Goal: Contribute content

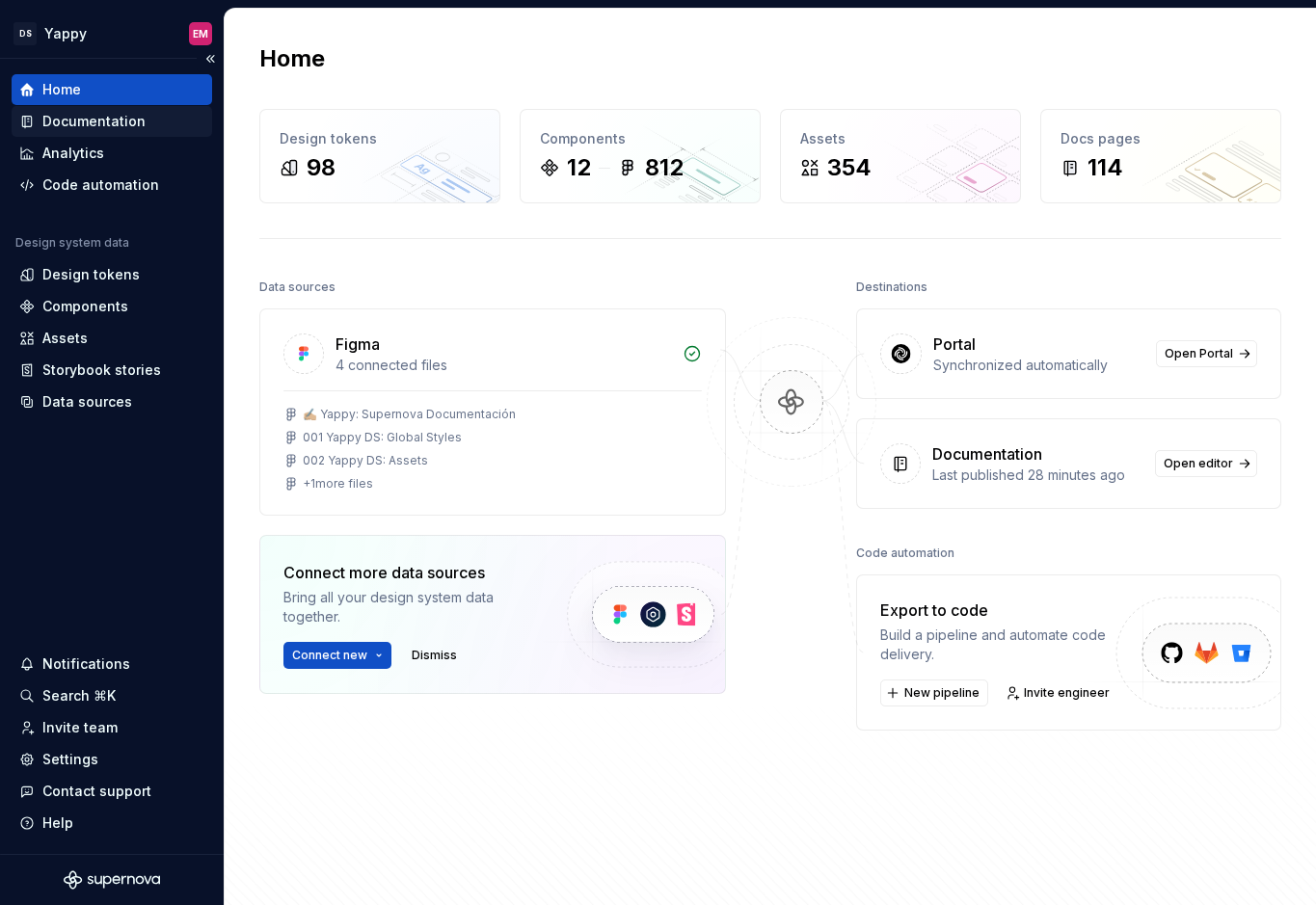
click at [124, 122] on div "Documentation" at bounding box center [93, 121] width 103 height 19
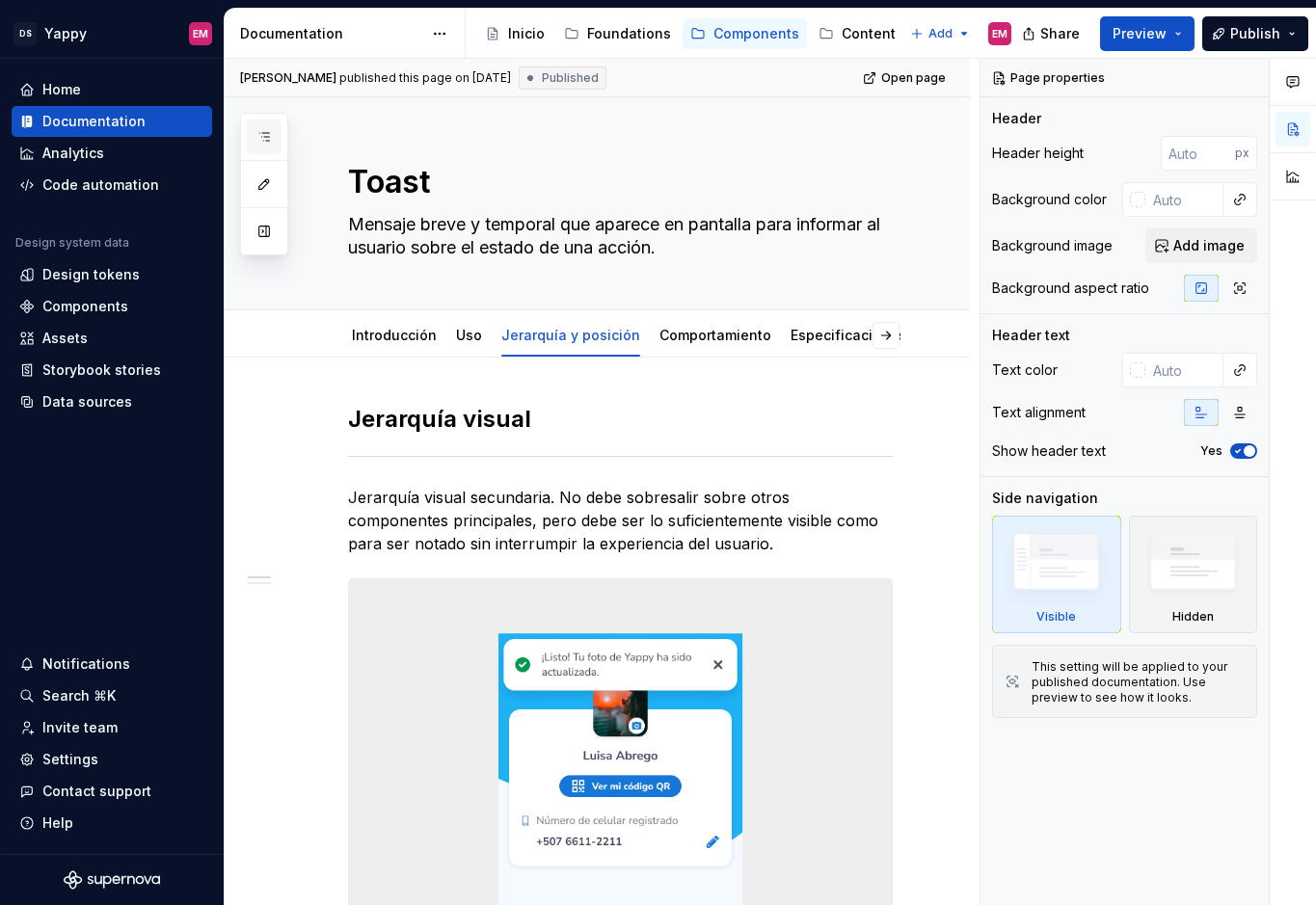
click at [270, 127] on button "button" at bounding box center [264, 137] width 35 height 35
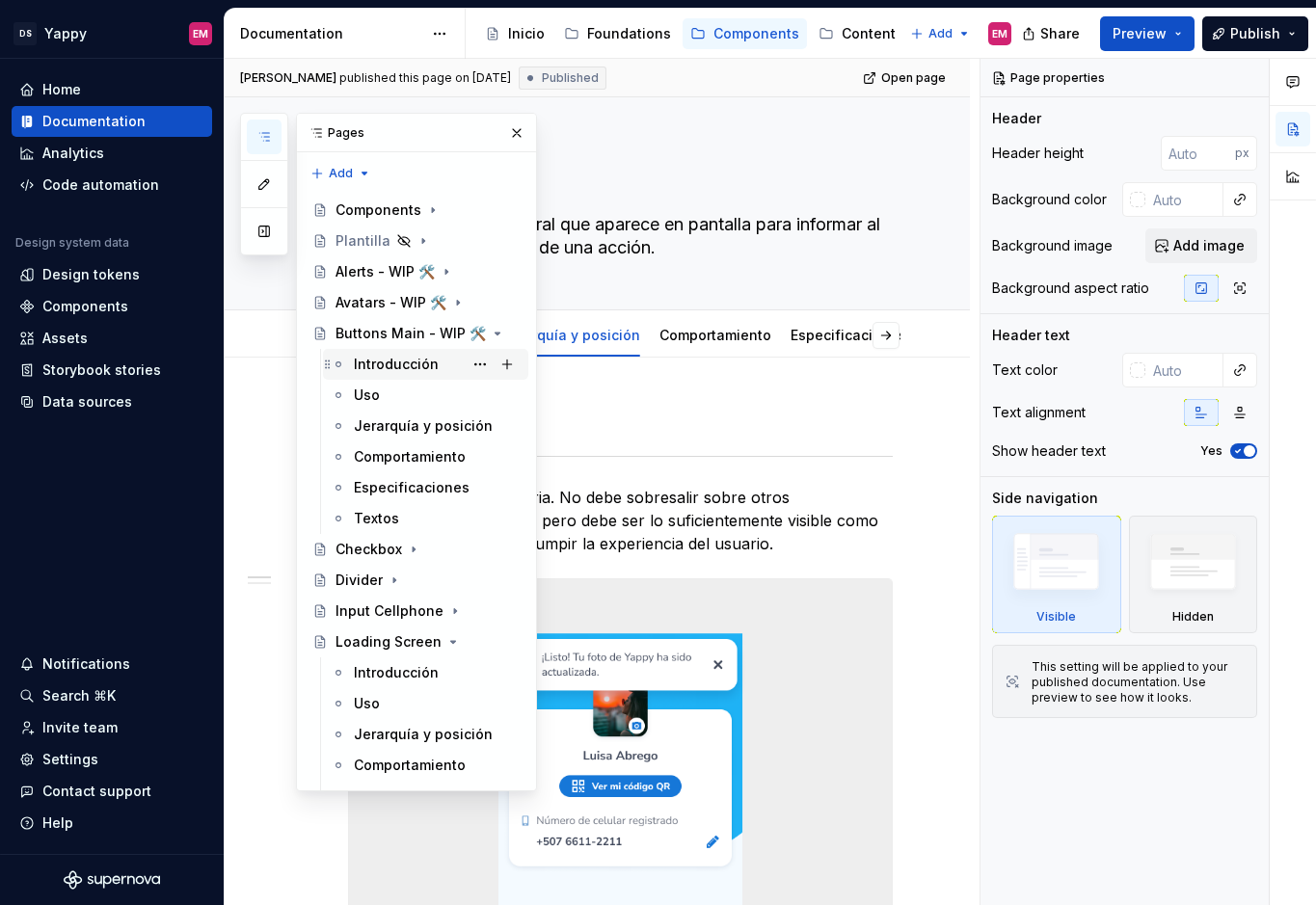
click at [382, 357] on div "Introducción" at bounding box center [395, 364] width 85 height 19
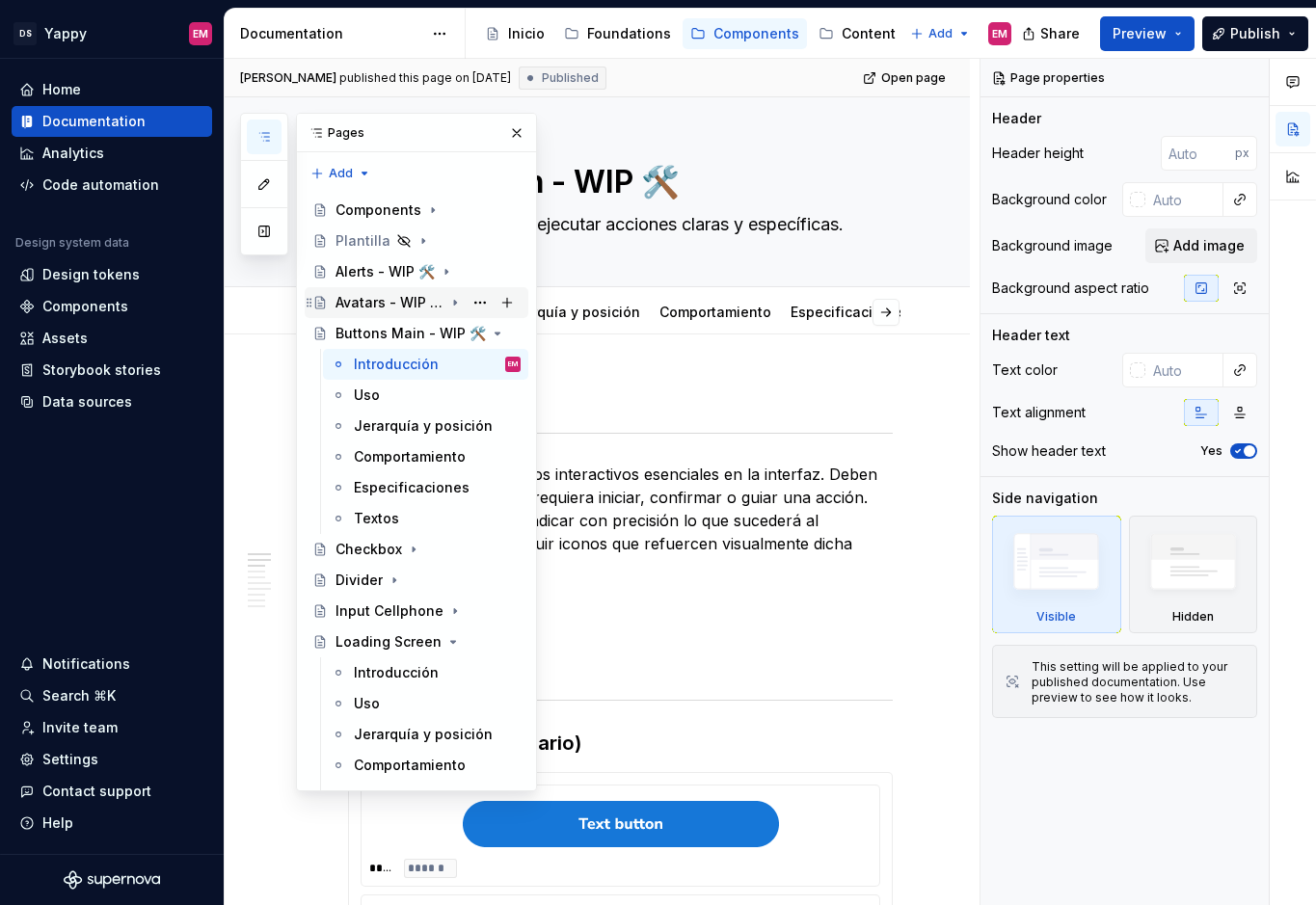
click at [369, 299] on div "Avatars - WIP 🛠️" at bounding box center [389, 302] width 108 height 19
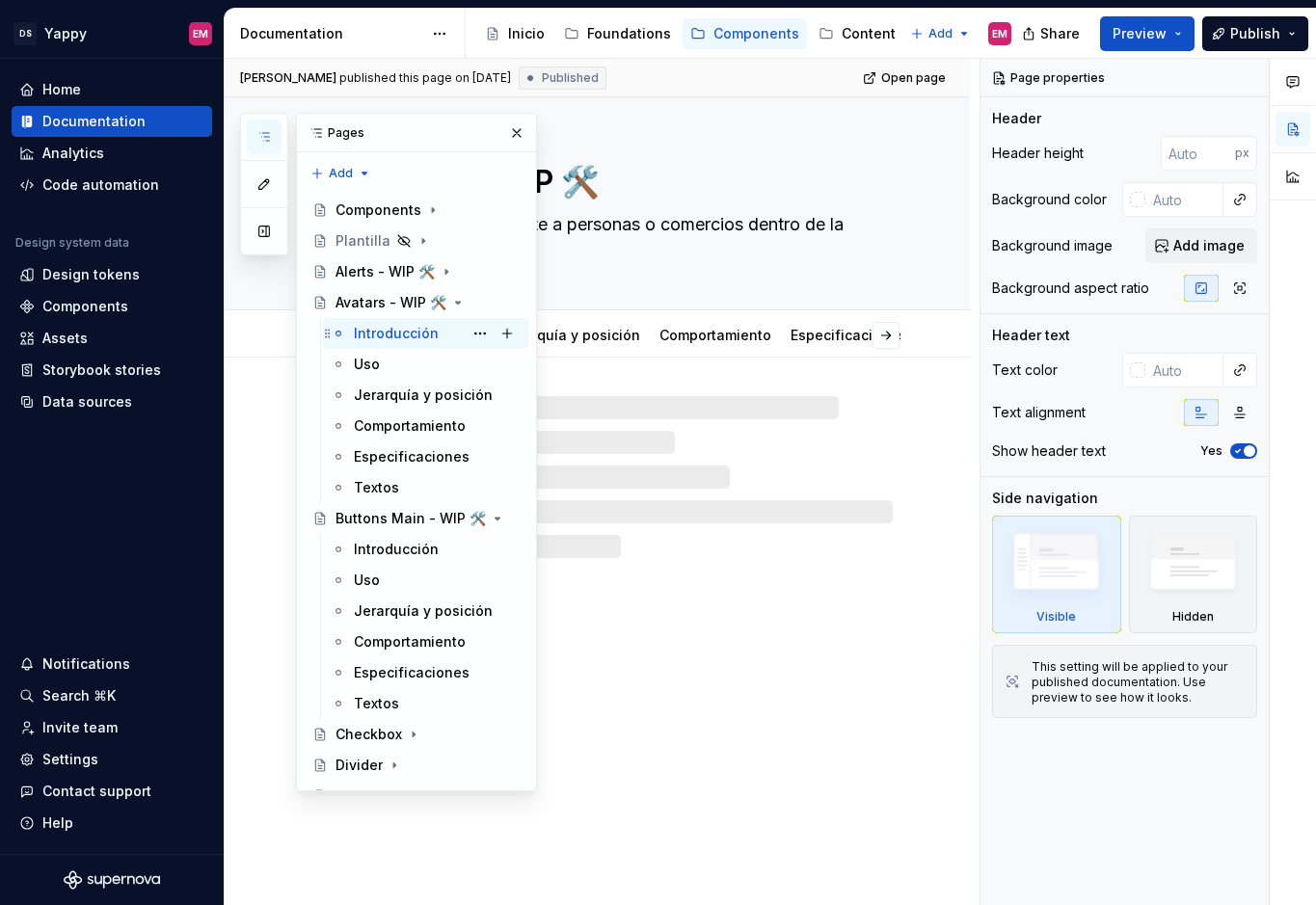
click at [378, 338] on div "Introducción" at bounding box center [395, 333] width 85 height 19
click at [513, 137] on button "button" at bounding box center [516, 133] width 27 height 27
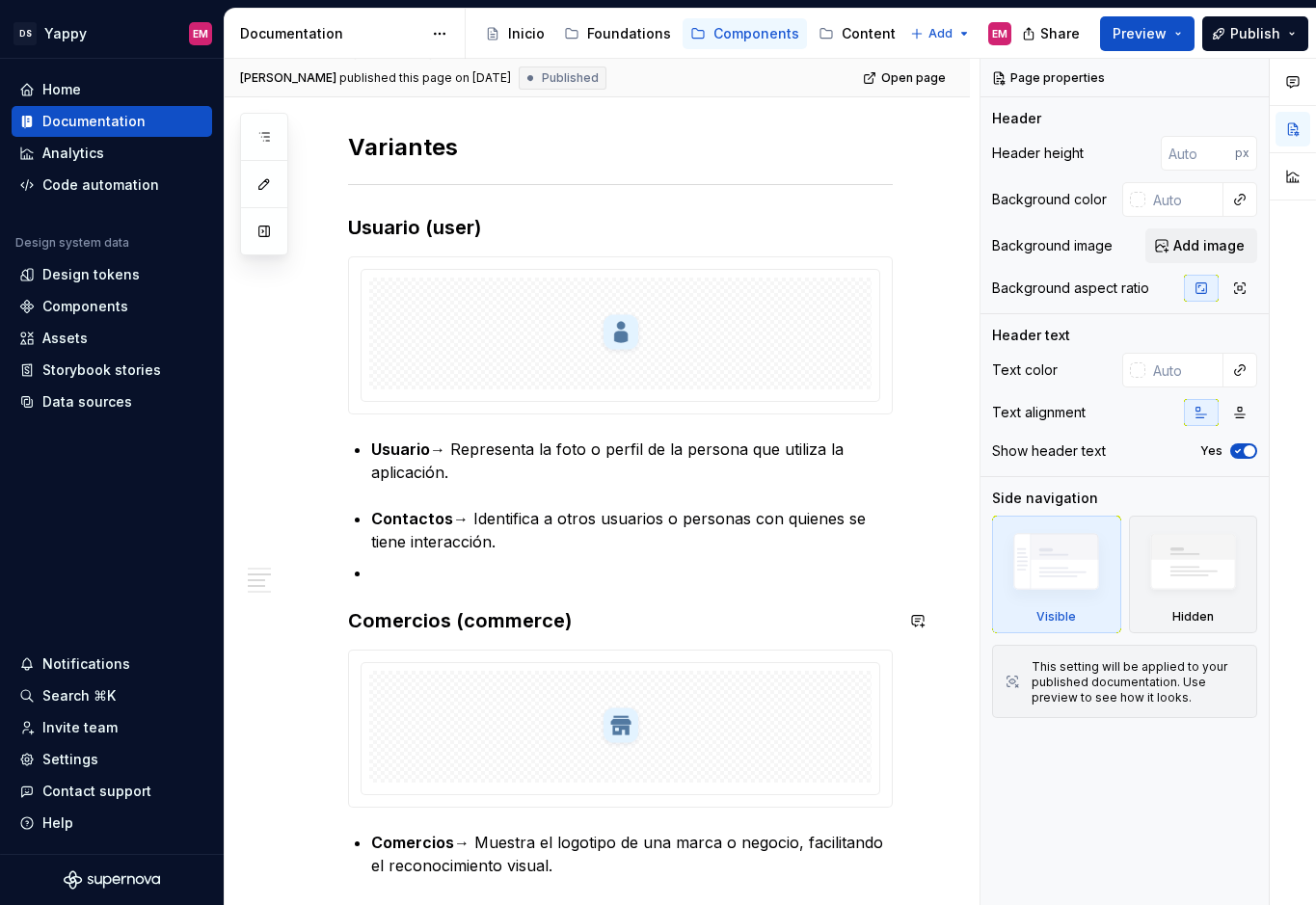
scroll to position [502, 0]
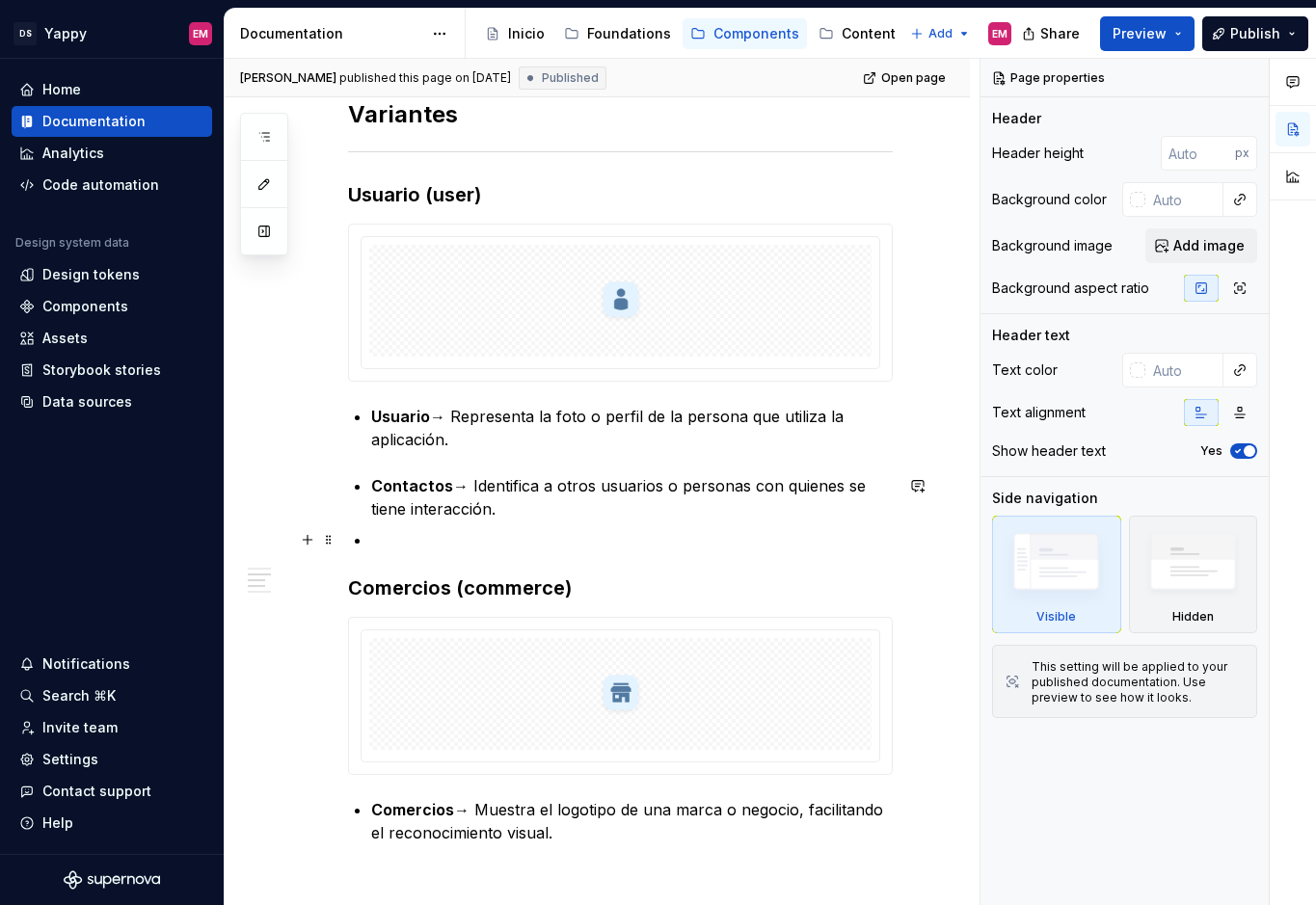
click at [404, 538] on p at bounding box center [632, 539] width 521 height 23
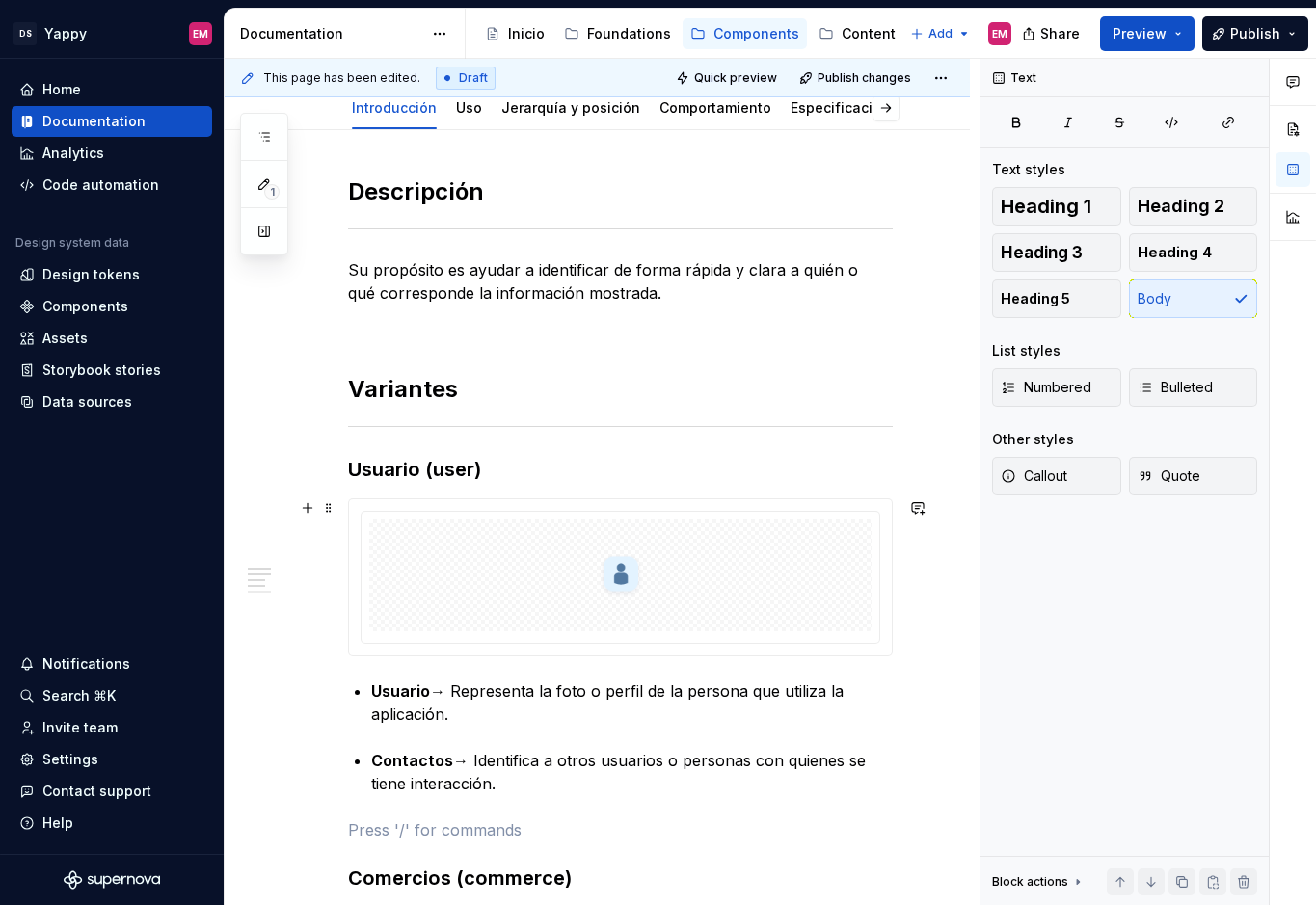
scroll to position [23, 0]
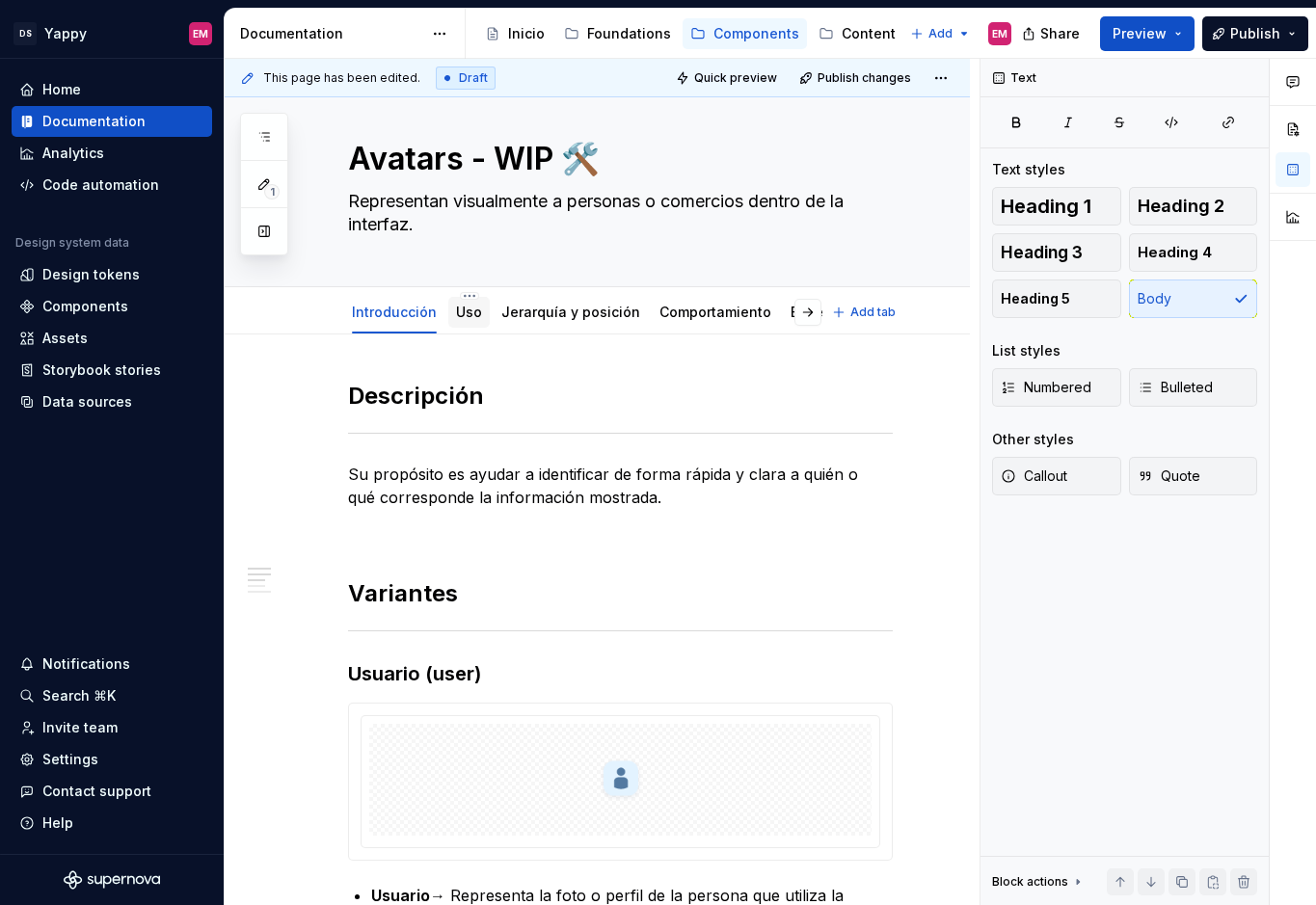
click at [457, 314] on link "Uso" at bounding box center [469, 312] width 26 height 16
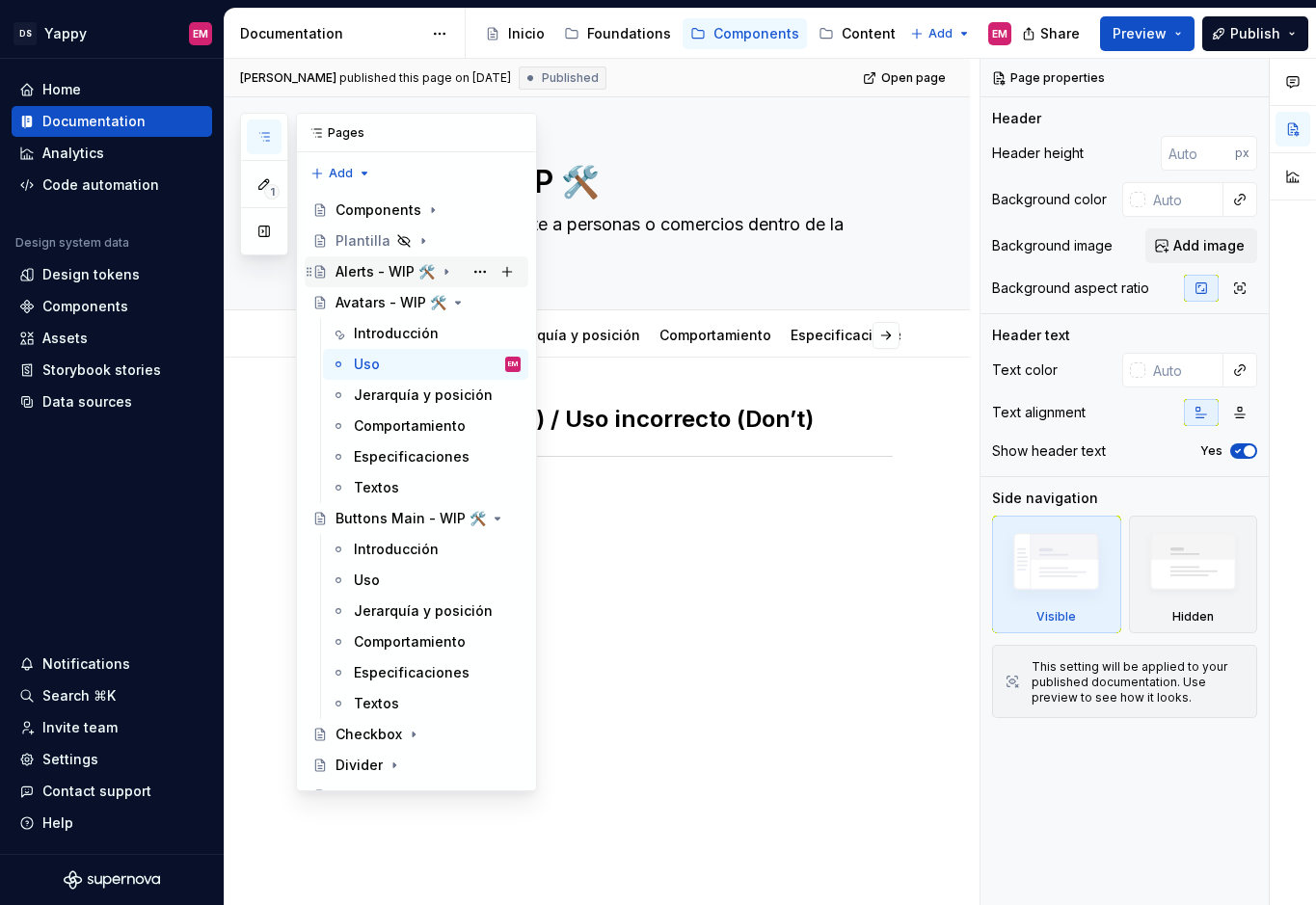
click at [363, 271] on div "Alerts - WIP 🛠️" at bounding box center [384, 272] width 99 height 19
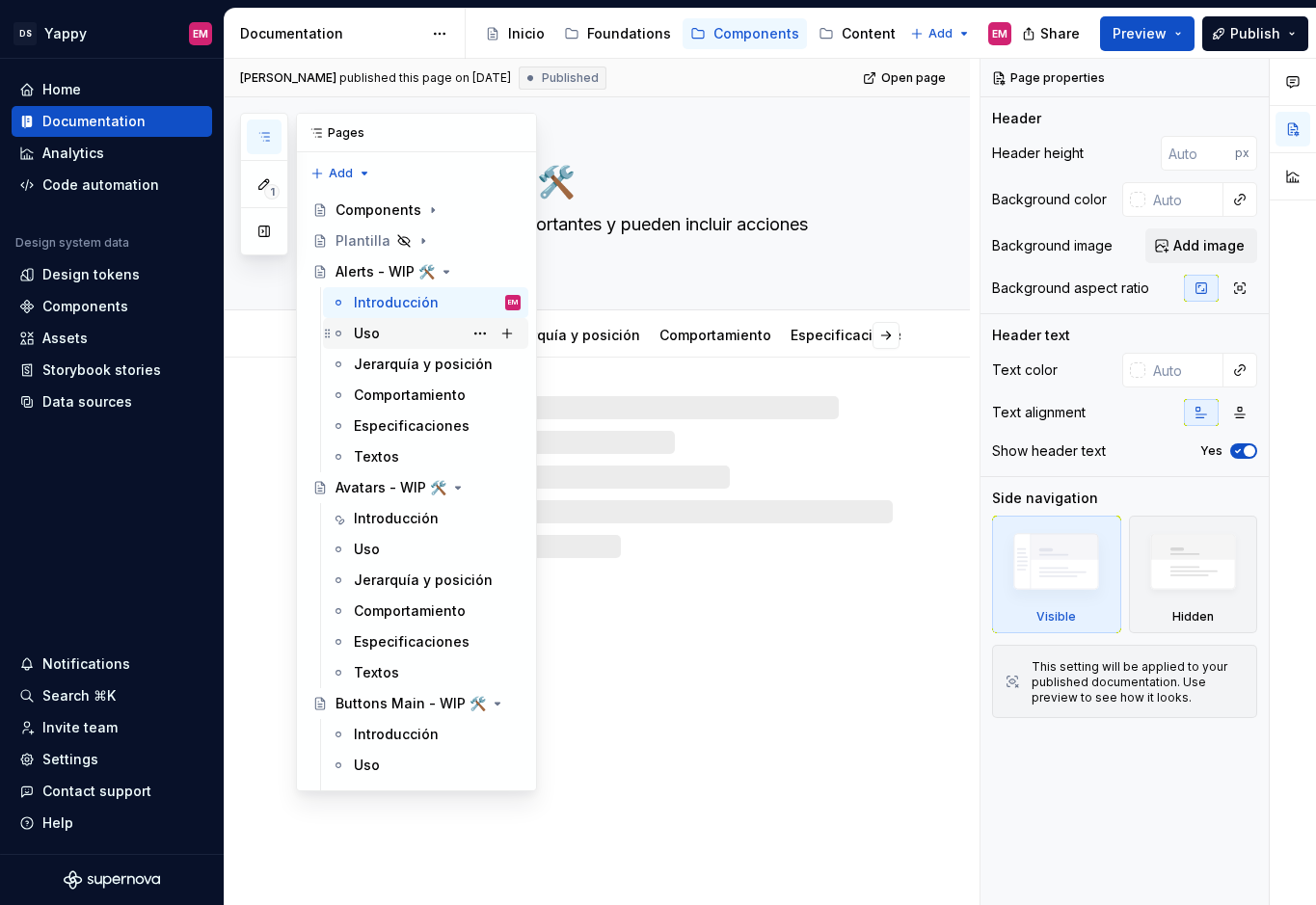
click at [374, 319] on div "Uso" at bounding box center [425, 334] width 206 height 31
click at [374, 307] on div "Introducción" at bounding box center [395, 302] width 85 height 19
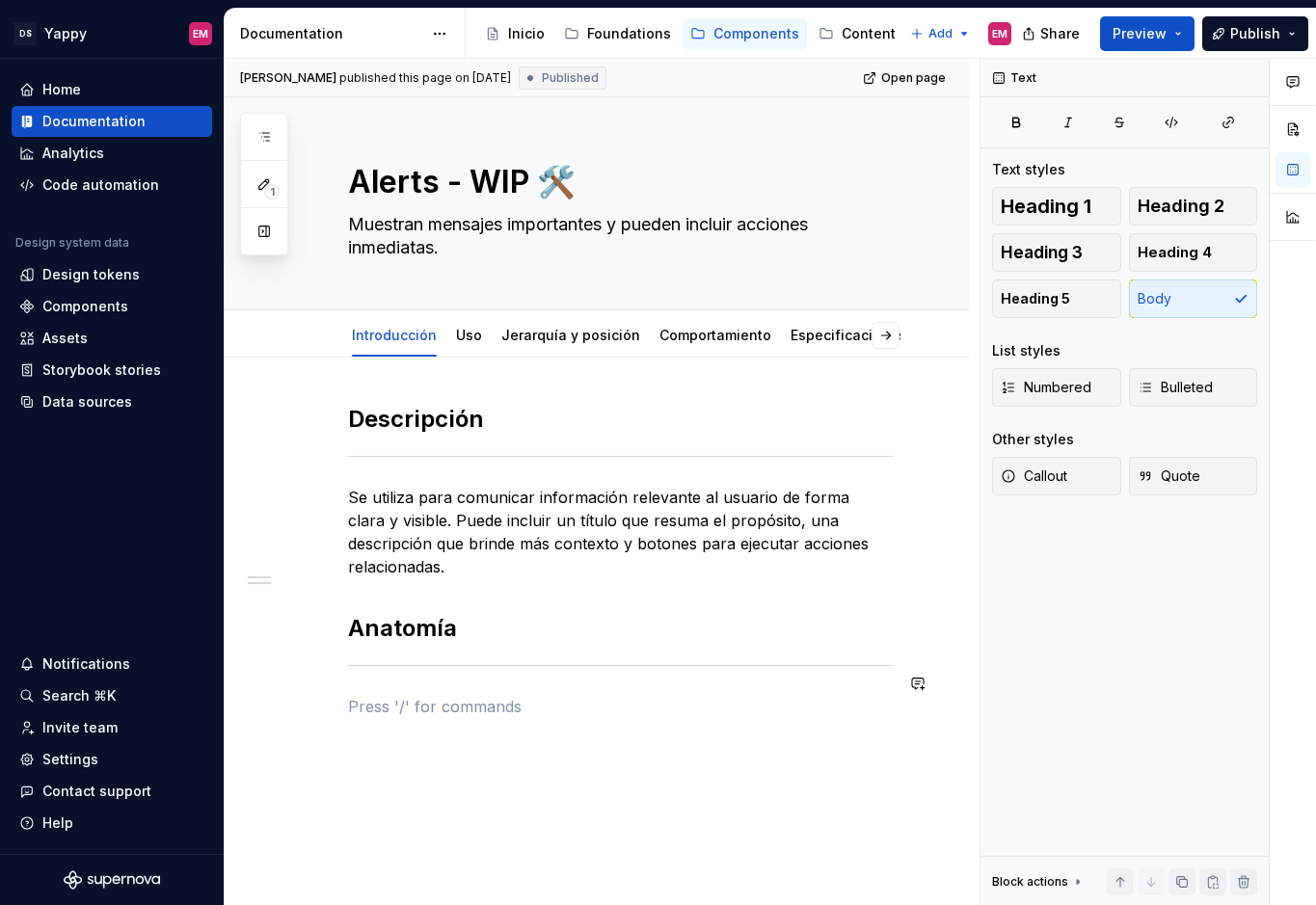
click at [401, 698] on div "Descripción Se utiliza para comunicar información relevante al usuario de forma…" at bounding box center [619, 572] width 544 height 338
click at [313, 684] on button "button" at bounding box center [307, 683] width 27 height 27
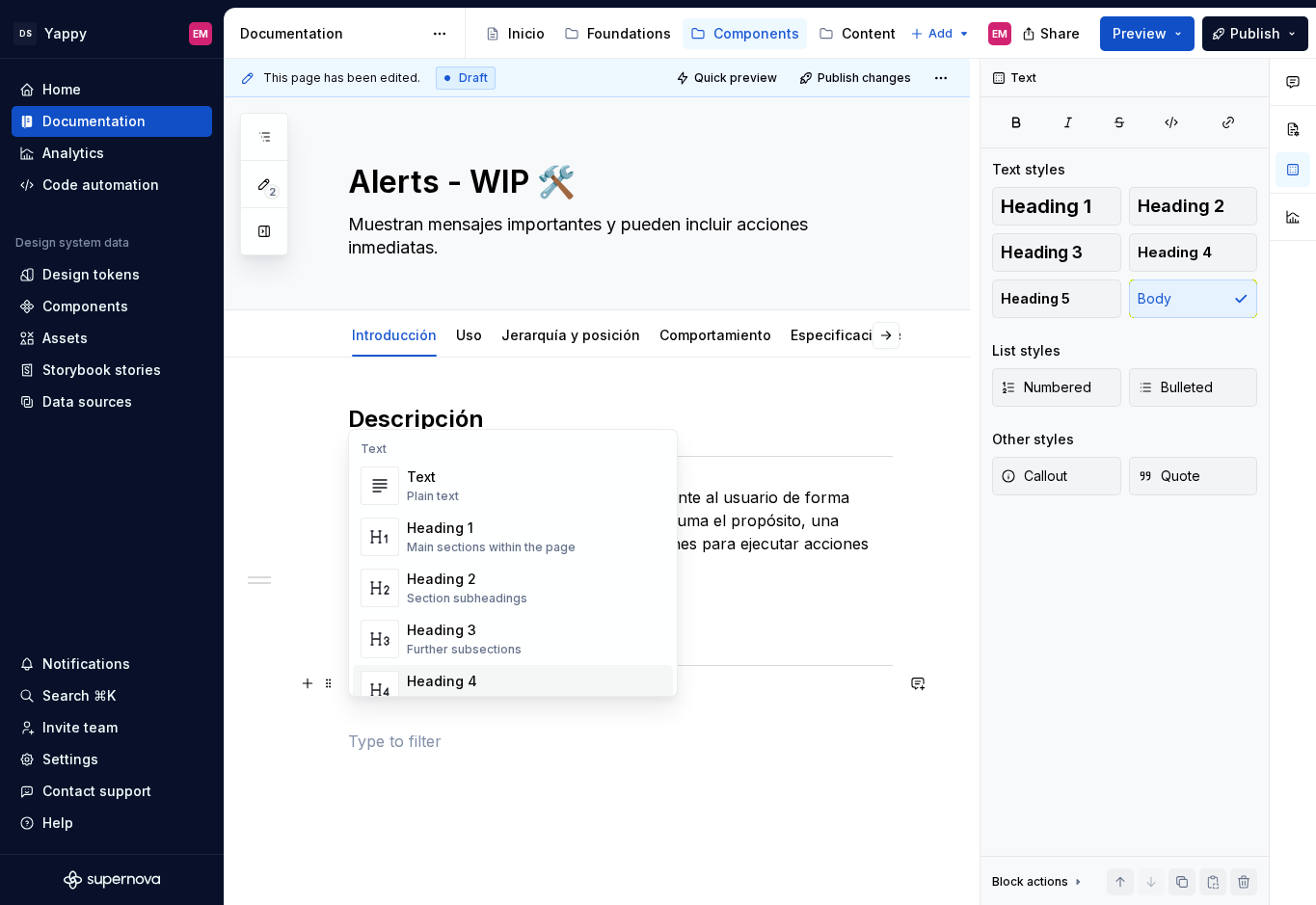
click at [405, 669] on span "Heading 4 Details in subsections" at bounding box center [512, 690] width 320 height 50
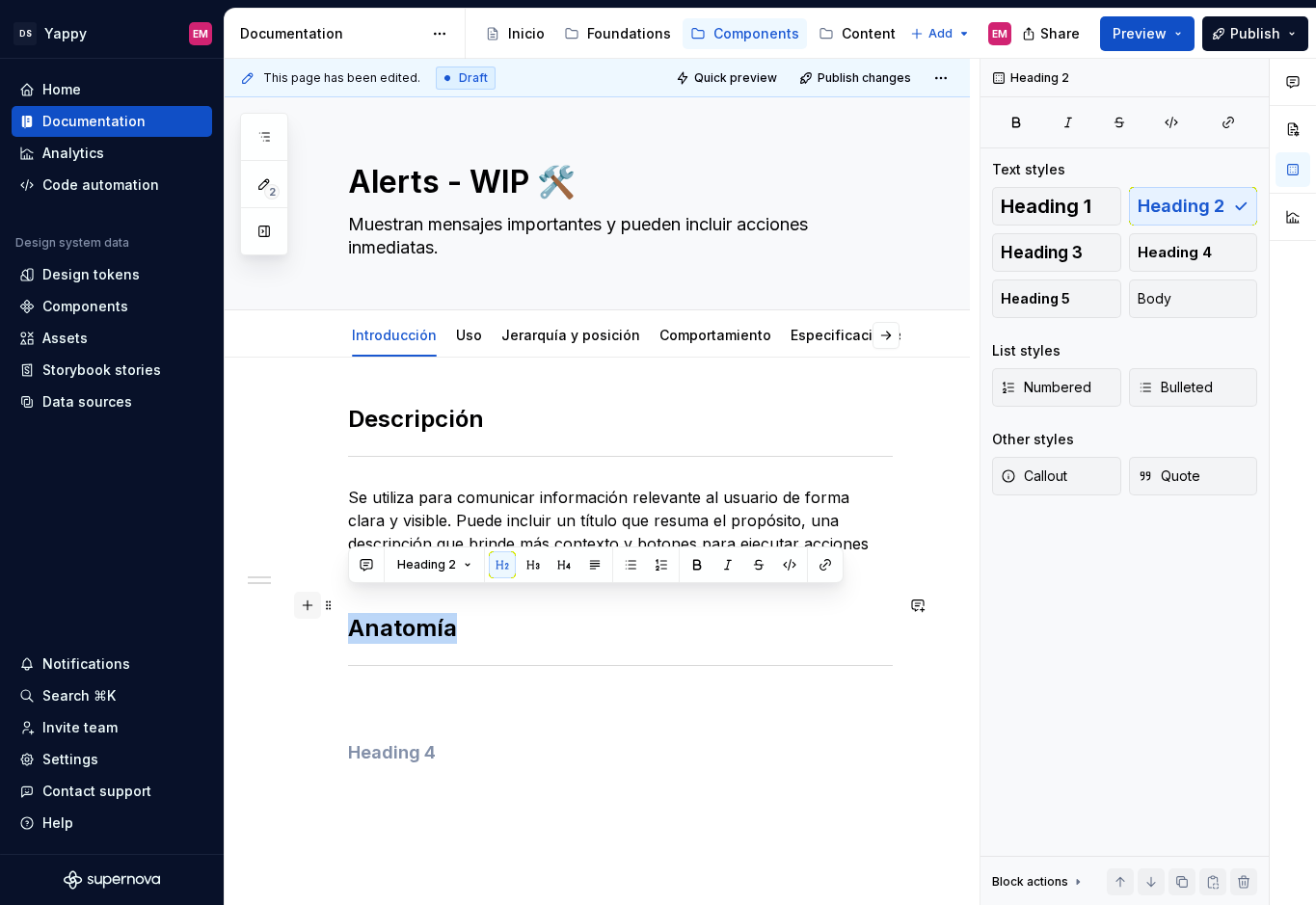
drag, startPoint x: 484, startPoint y: 602, endPoint x: 305, endPoint y: 607, distance: 179.1
click at [347, 607] on div "Descripción Se utiliza para comunicar información relevante al usuario de forma…" at bounding box center [619, 595] width 544 height 384
copy h2 "Anatomía"
click at [351, 613] on h2 "Anatomía" at bounding box center [619, 628] width 544 height 31
drag, startPoint x: 457, startPoint y: 595, endPoint x: 327, endPoint y: 595, distance: 130.0
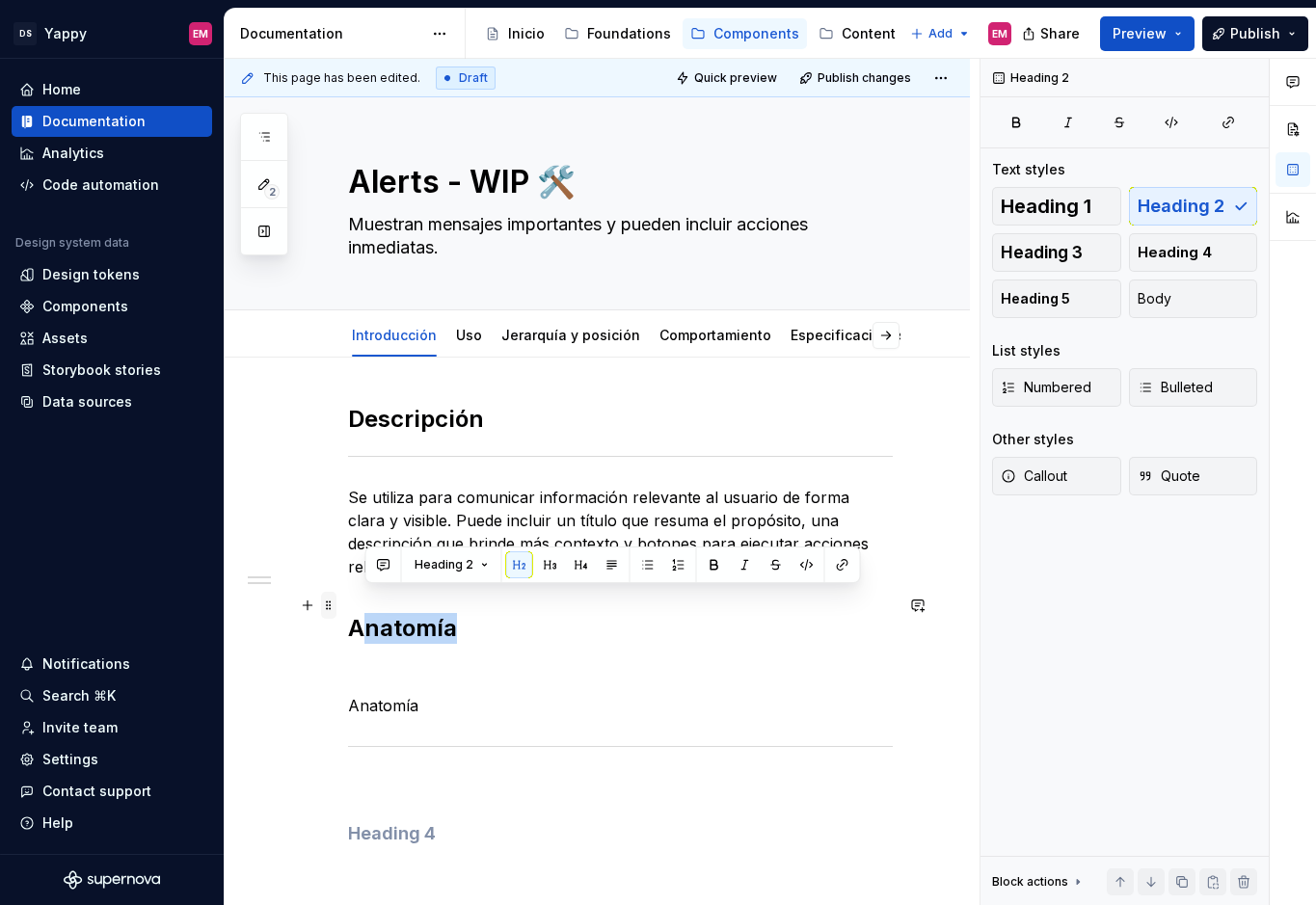
click at [347, 595] on div "Descripción Se utiliza para comunicar información relevante al usuario de forma…" at bounding box center [619, 635] width 544 height 464
click at [392, 694] on p "Anatomía" at bounding box center [619, 705] width 544 height 23
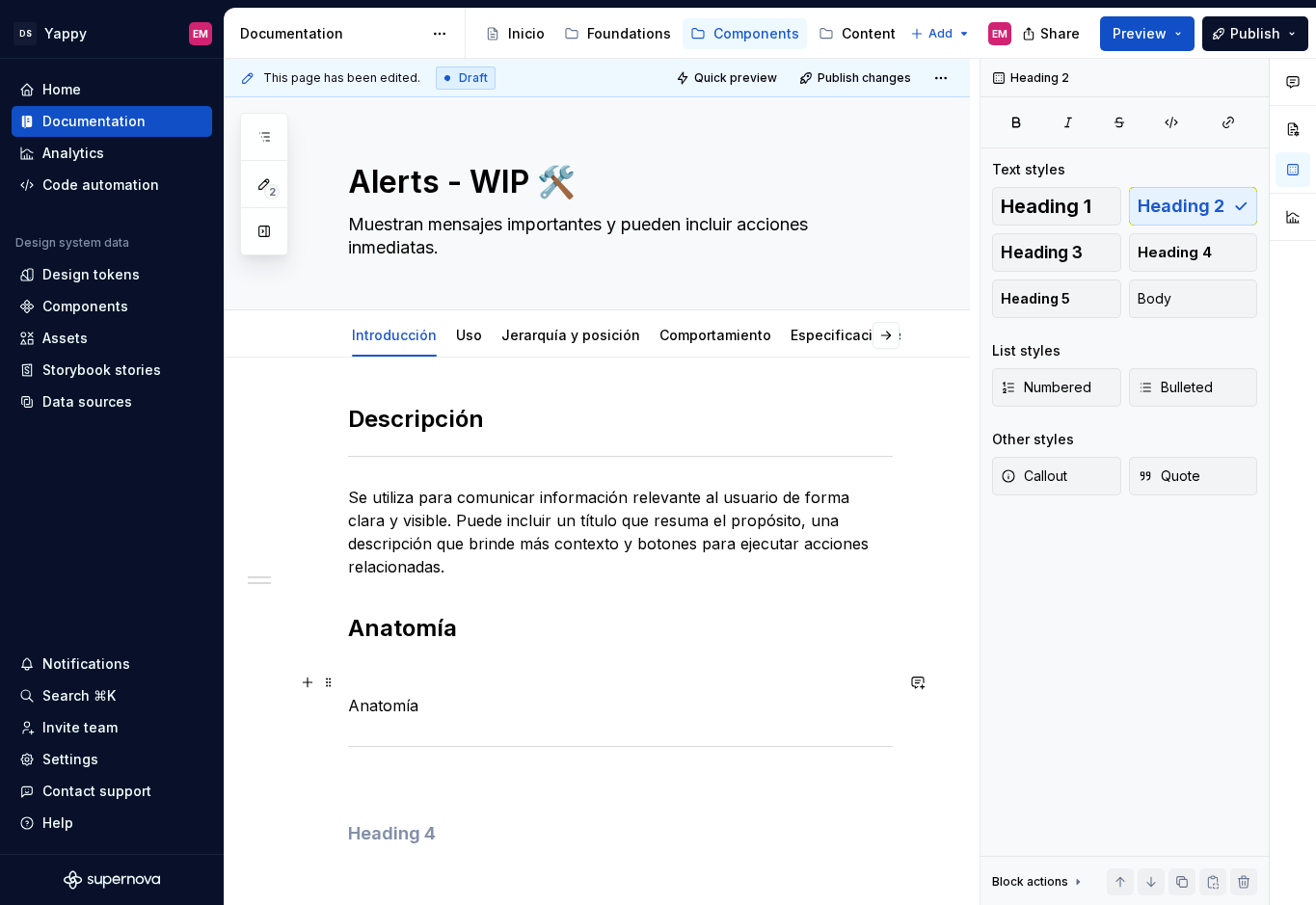
click at [429, 694] on p "Anatomía" at bounding box center [619, 705] width 544 height 23
click at [1057, 241] on button "Heading 3" at bounding box center [1055, 253] width 129 height 39
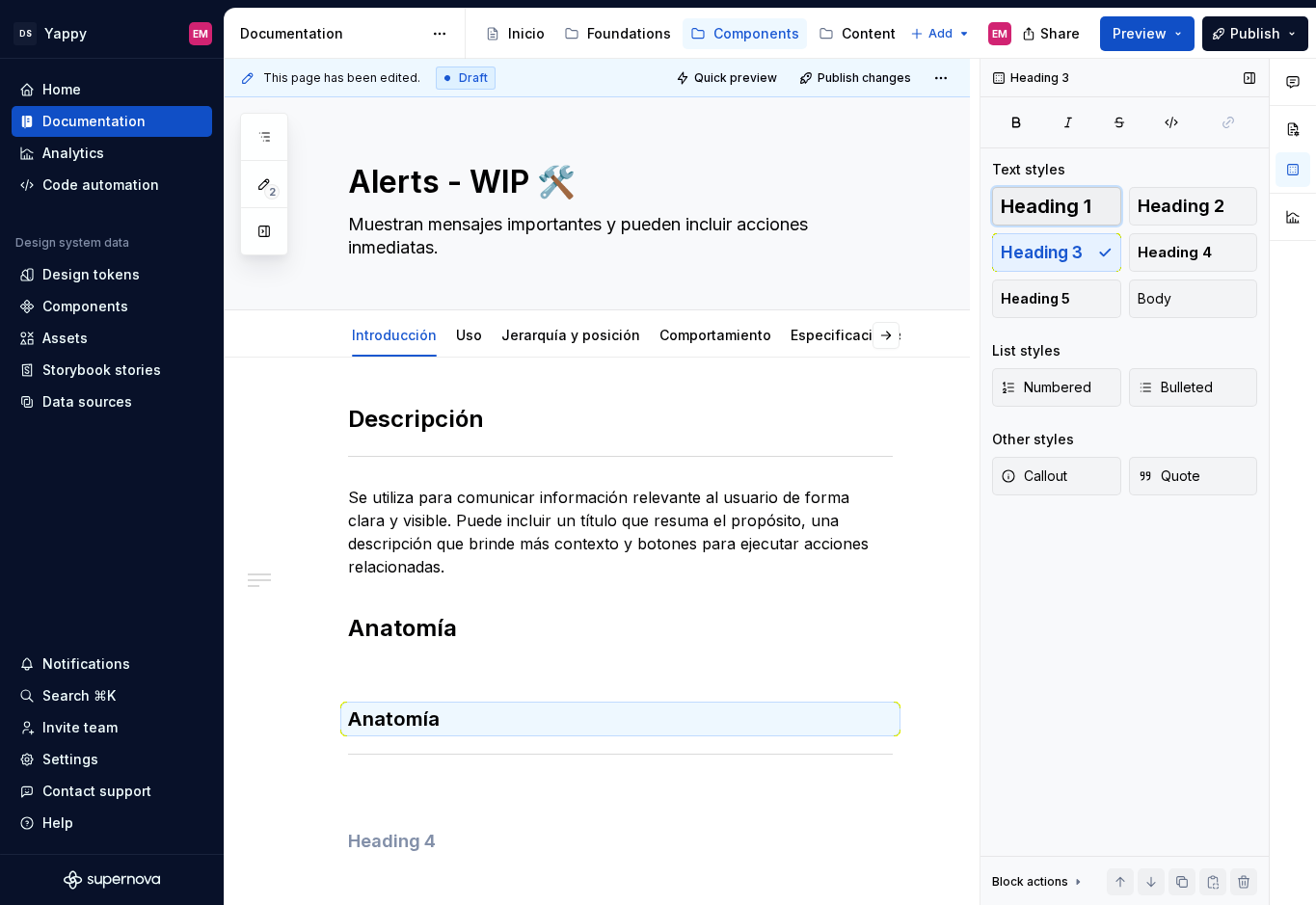
click at [1057, 215] on span "Heading 1" at bounding box center [1045, 206] width 91 height 19
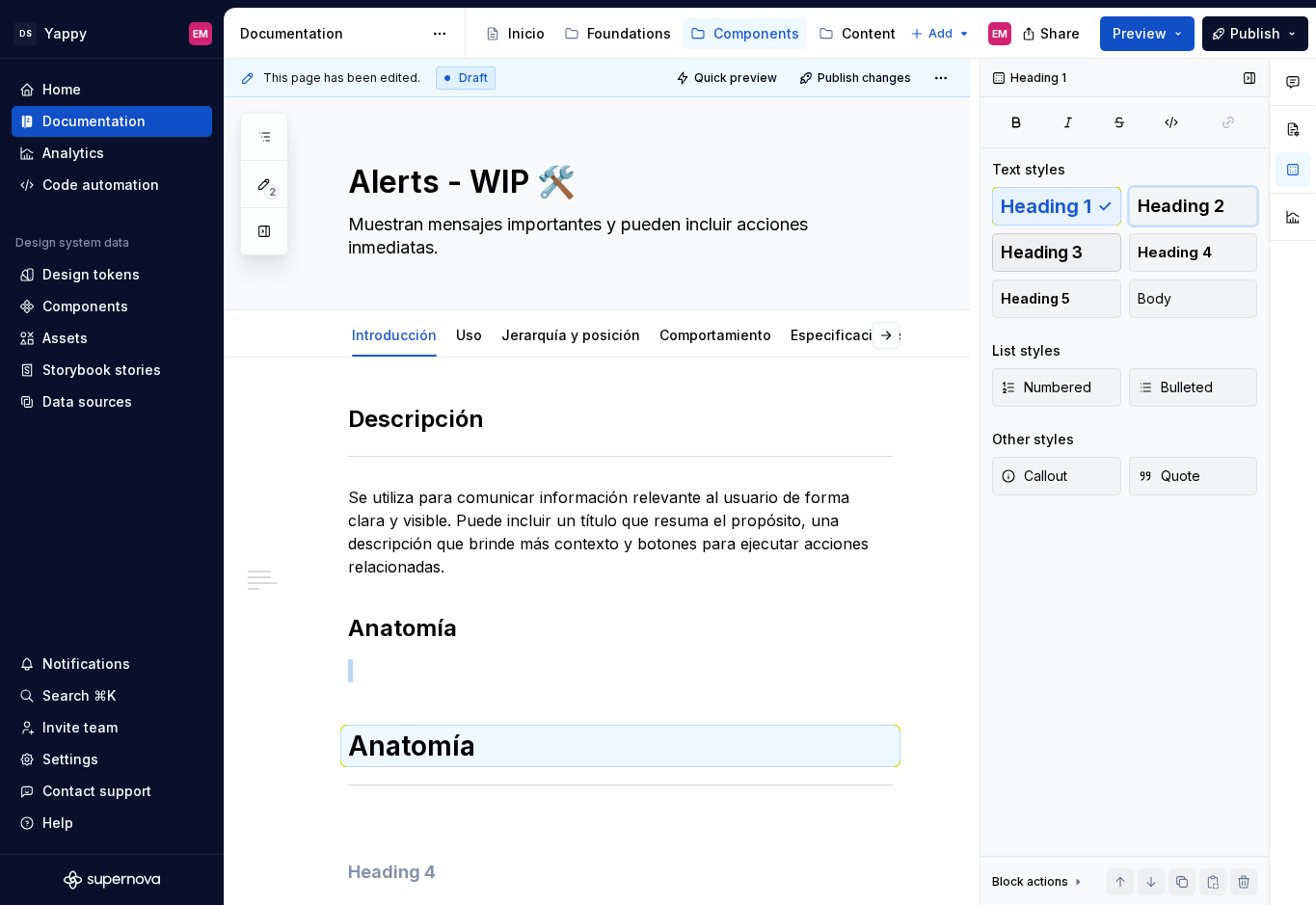
drag, startPoint x: 1156, startPoint y: 198, endPoint x: 1039, endPoint y: 235, distance: 122.7
click at [1156, 198] on span "Heading 2" at bounding box center [1180, 206] width 87 height 19
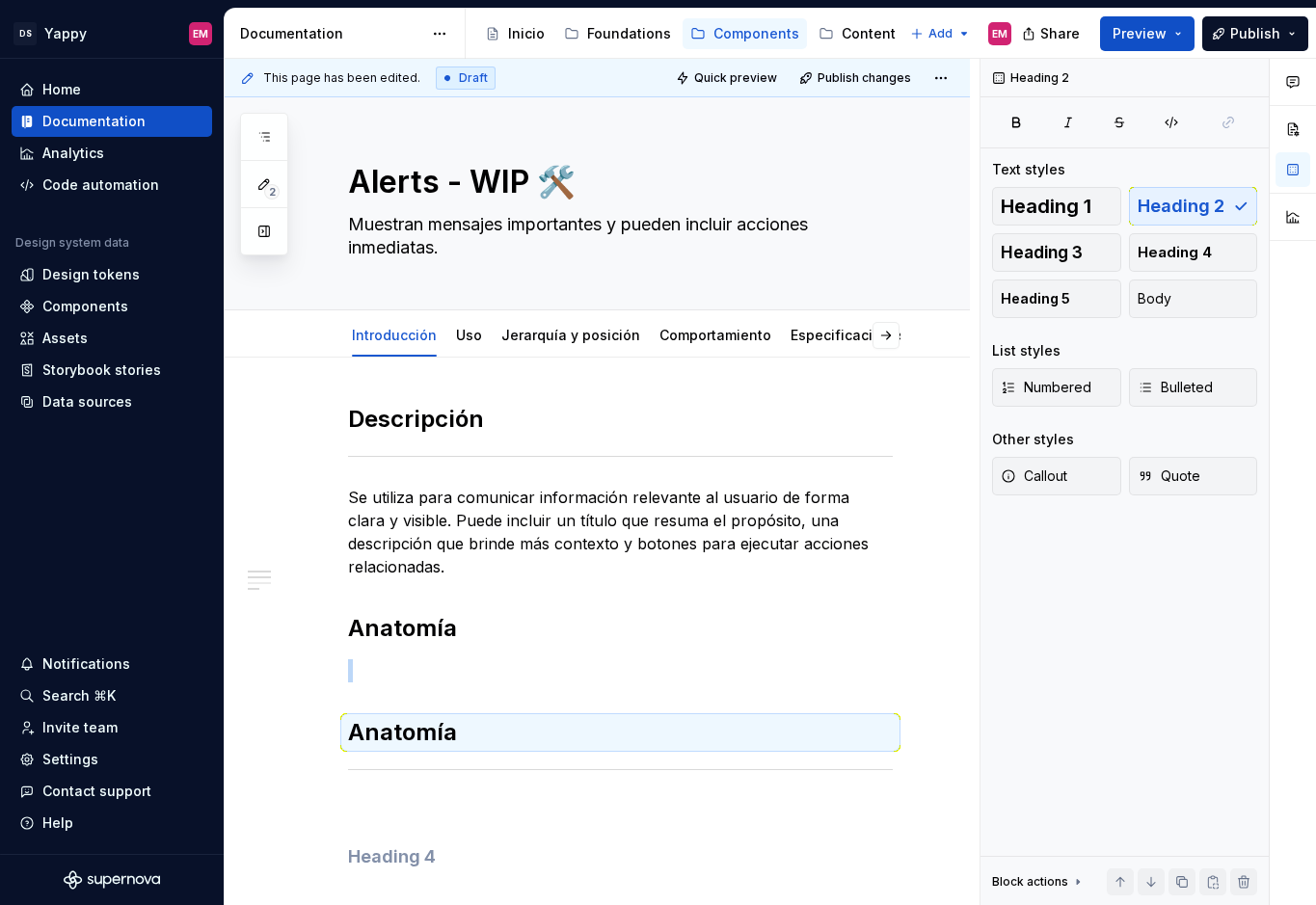
type textarea "*"
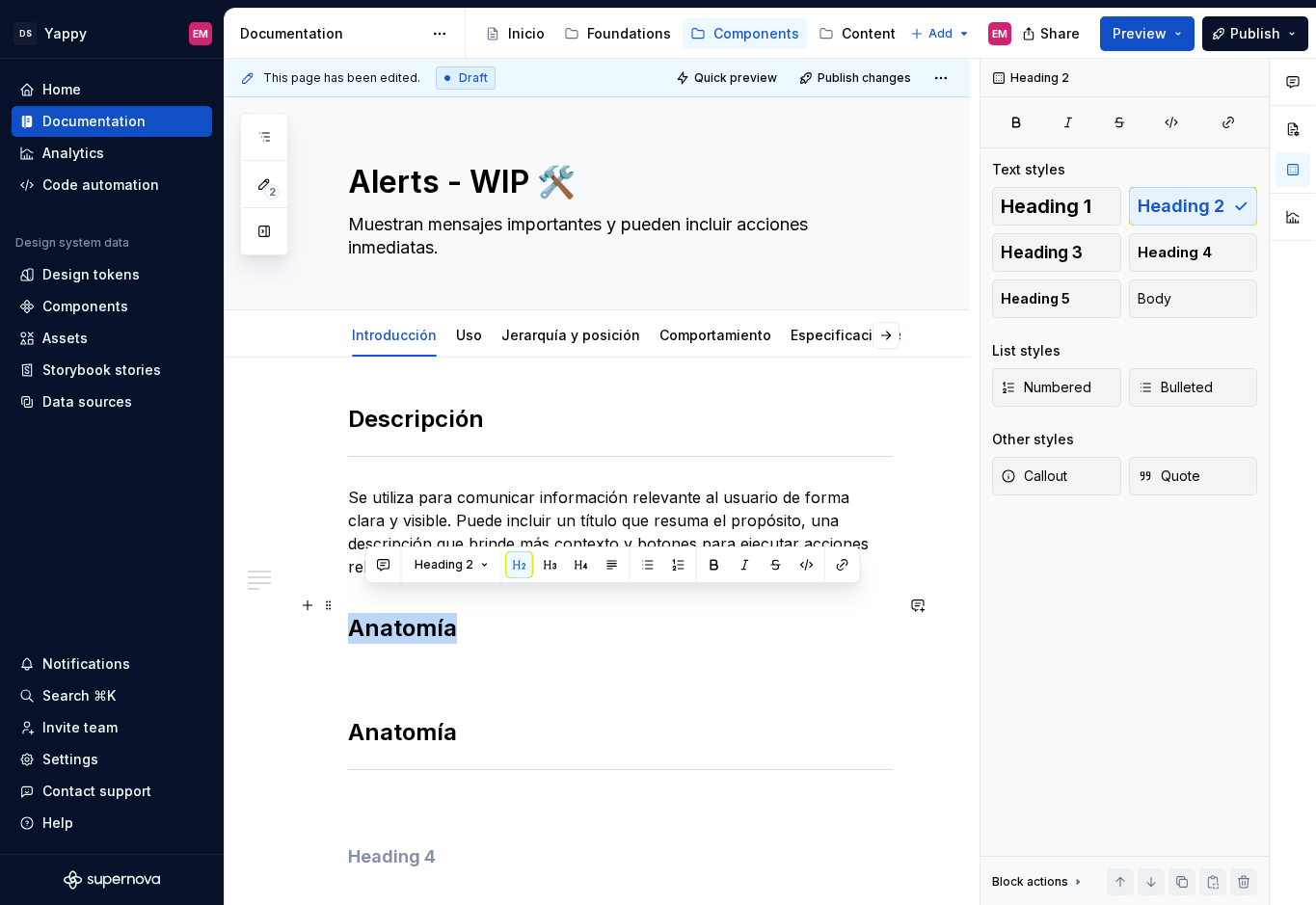
drag, startPoint x: 459, startPoint y: 603, endPoint x: 341, endPoint y: 602, distance: 118.0
click at [341, 602] on div "Descripción Se utiliza para comunicar información relevante al usuario de forma…" at bounding box center [597, 760] width 745 height 806
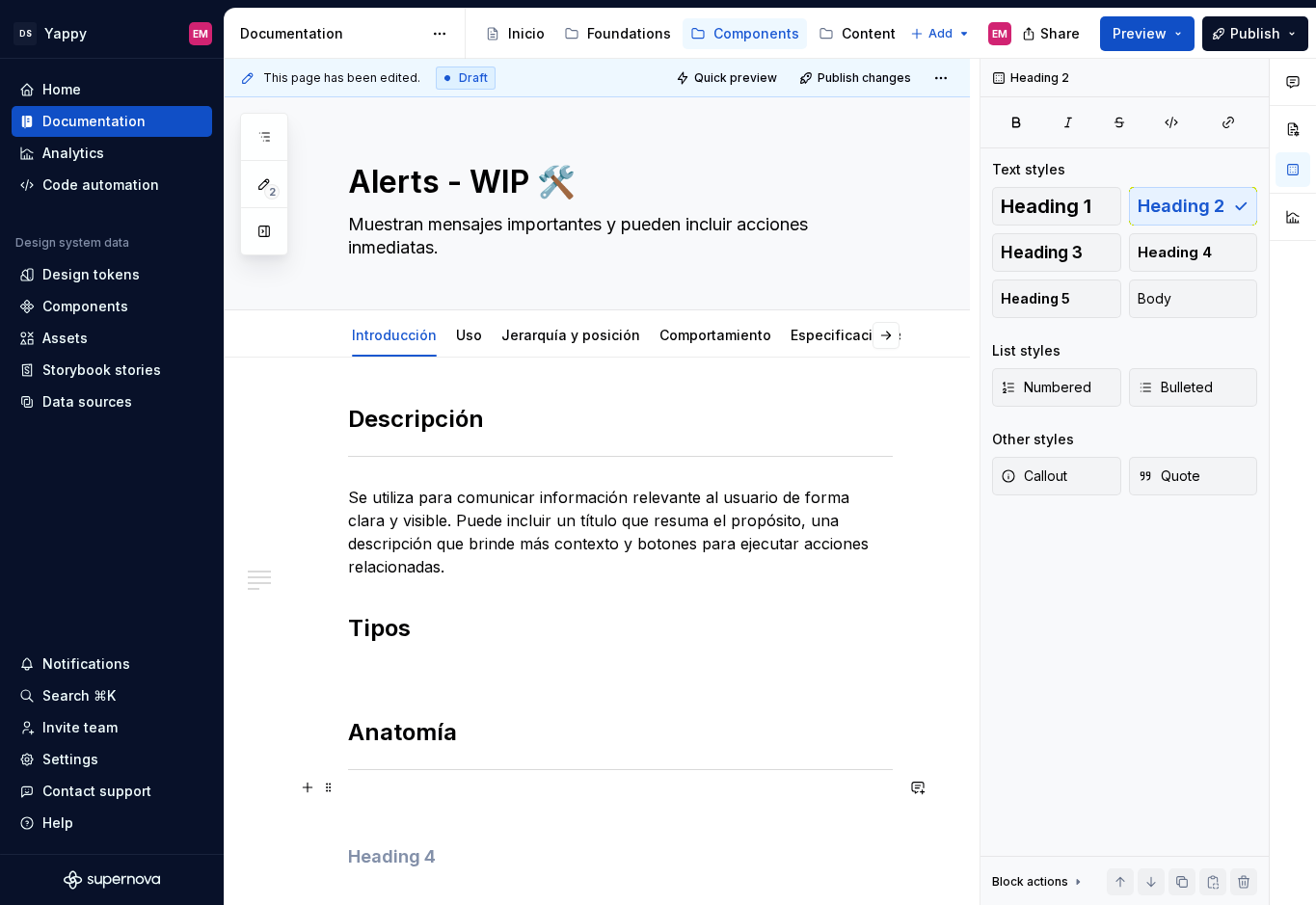
click at [367, 799] on p at bounding box center [619, 810] width 544 height 23
click at [329, 746] on span at bounding box center [328, 749] width 15 height 27
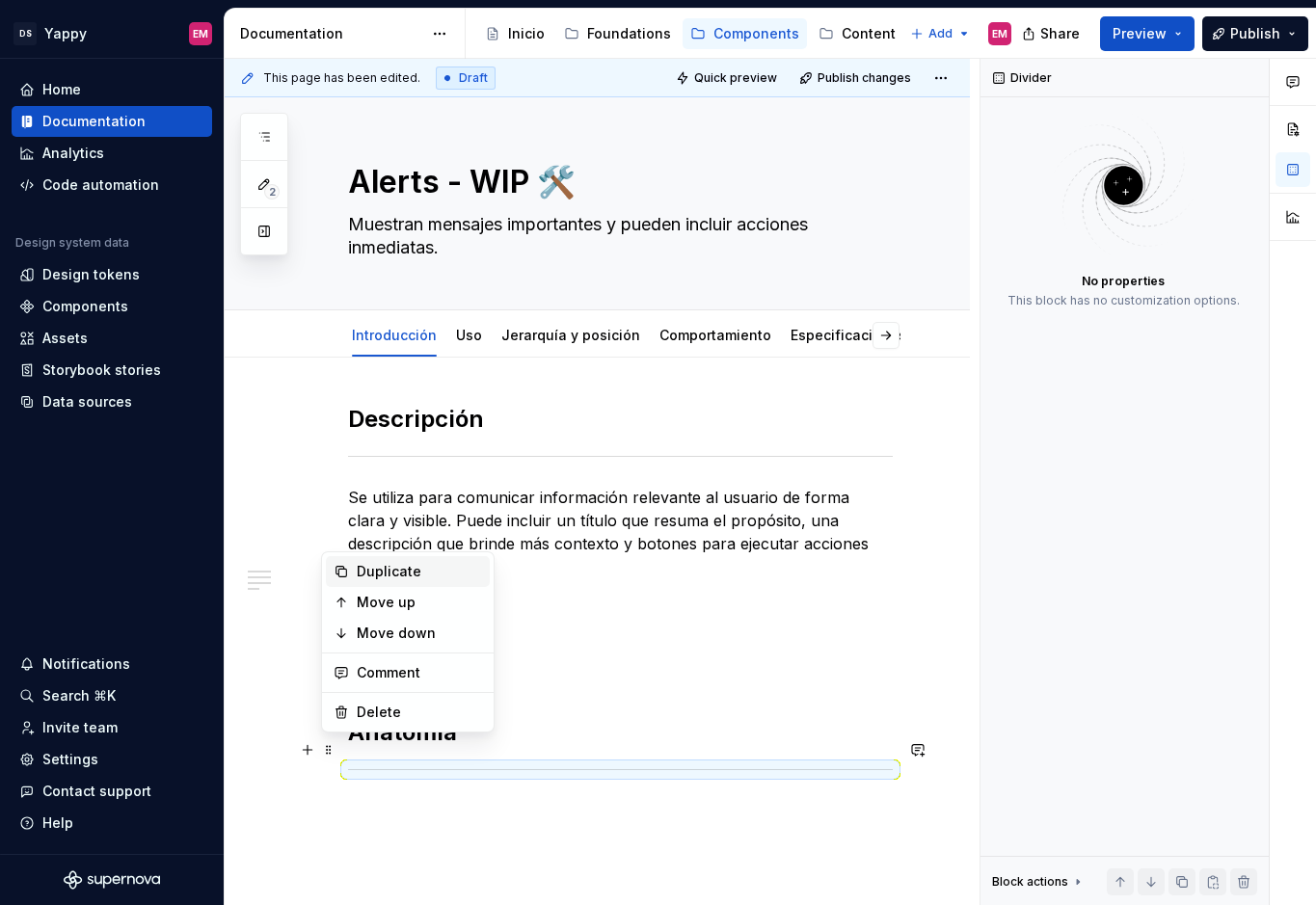
click at [357, 572] on div "Duplicate" at bounding box center [418, 571] width 125 height 19
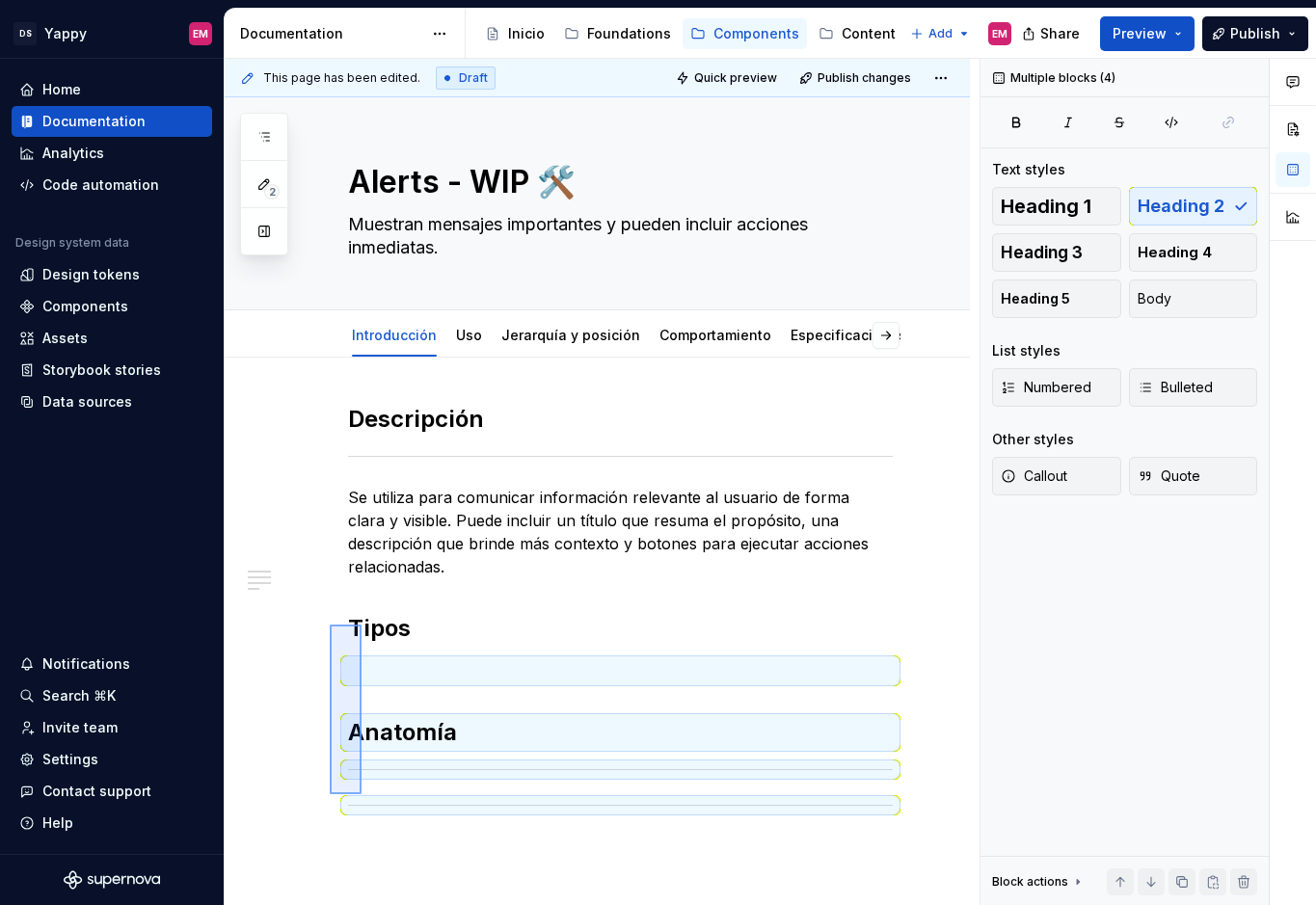
drag, startPoint x: 329, startPoint y: 794, endPoint x: 361, endPoint y: 624, distance: 173.0
click at [361, 624] on div "This page has been edited. Draft Quick preview Publish changes Alerts - WIP 🛠️ …" at bounding box center [602, 482] width 755 height 847
click at [350, 798] on div "Descripción Se utiliza para comunicar información relevante al usuario de forma…" at bounding box center [619, 653] width 544 height 500
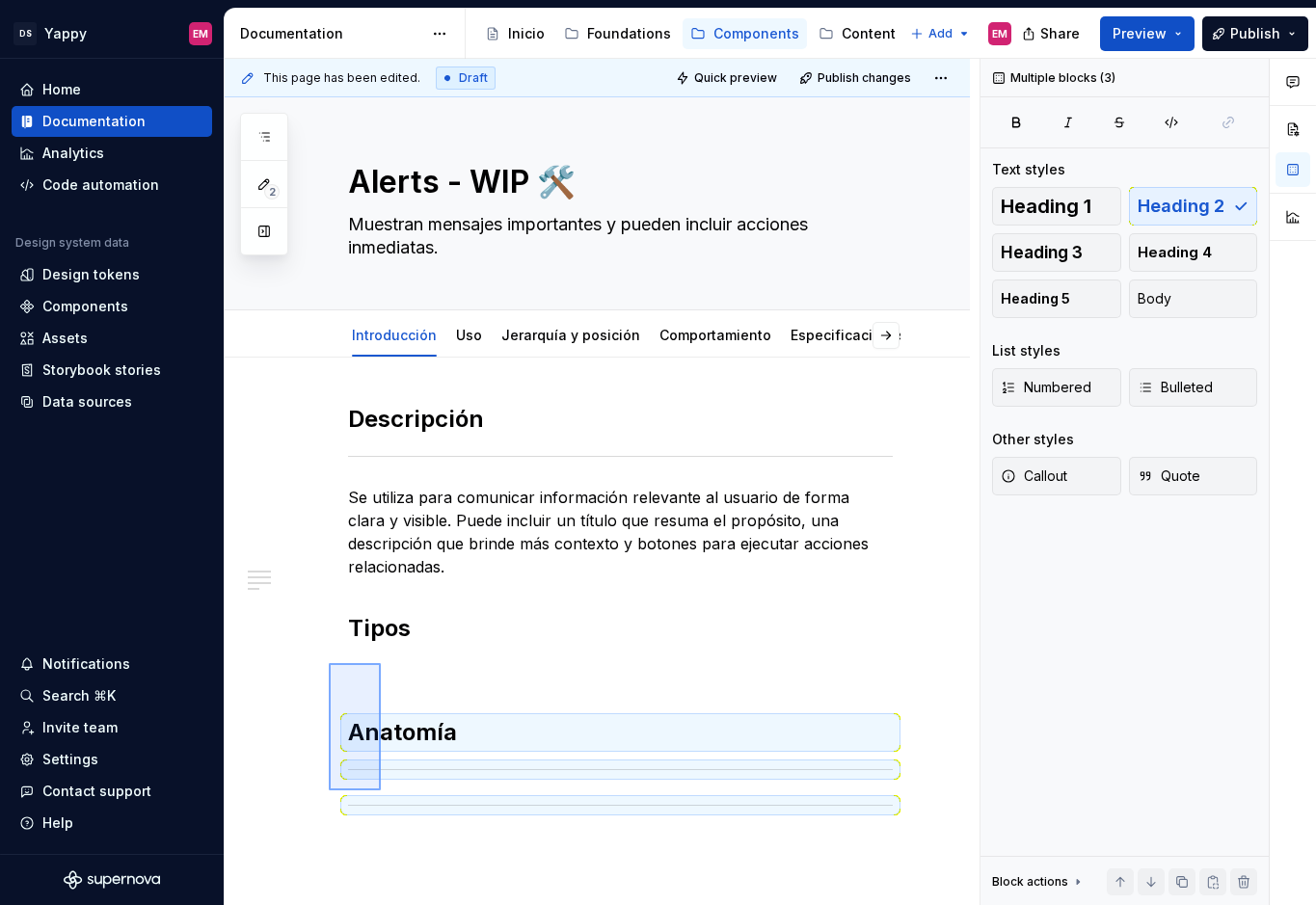
drag, startPoint x: 329, startPoint y: 790, endPoint x: 378, endPoint y: 647, distance: 151.2
click at [378, 647] on div "This page has been edited. Draft Quick preview Publish changes Alerts - WIP 🛠️ …" at bounding box center [602, 482] width 755 height 847
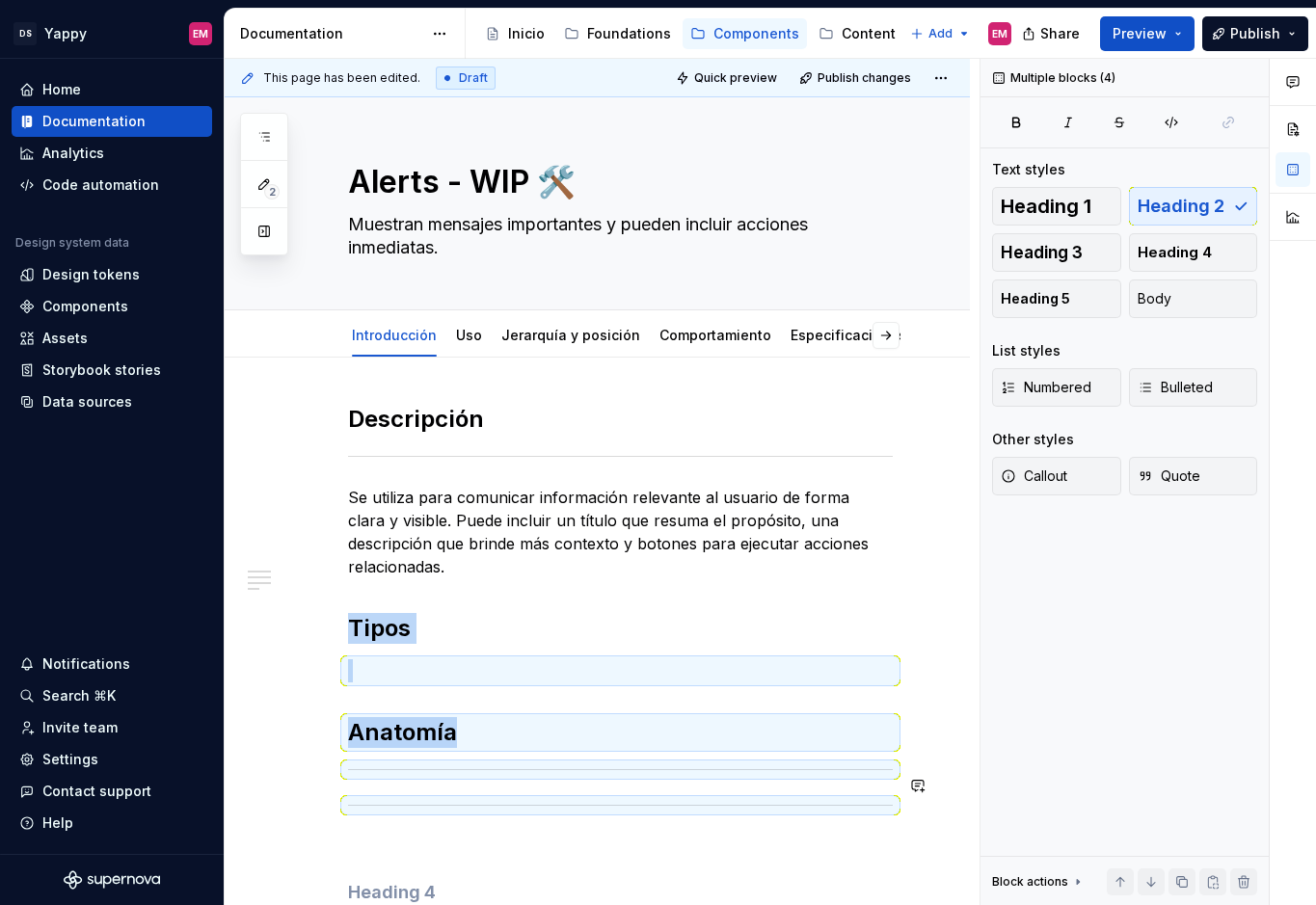
click at [368, 796] on div "Descripción Se utiliza para comunicar información relevante al usuario de forma…" at bounding box center [619, 653] width 544 height 500
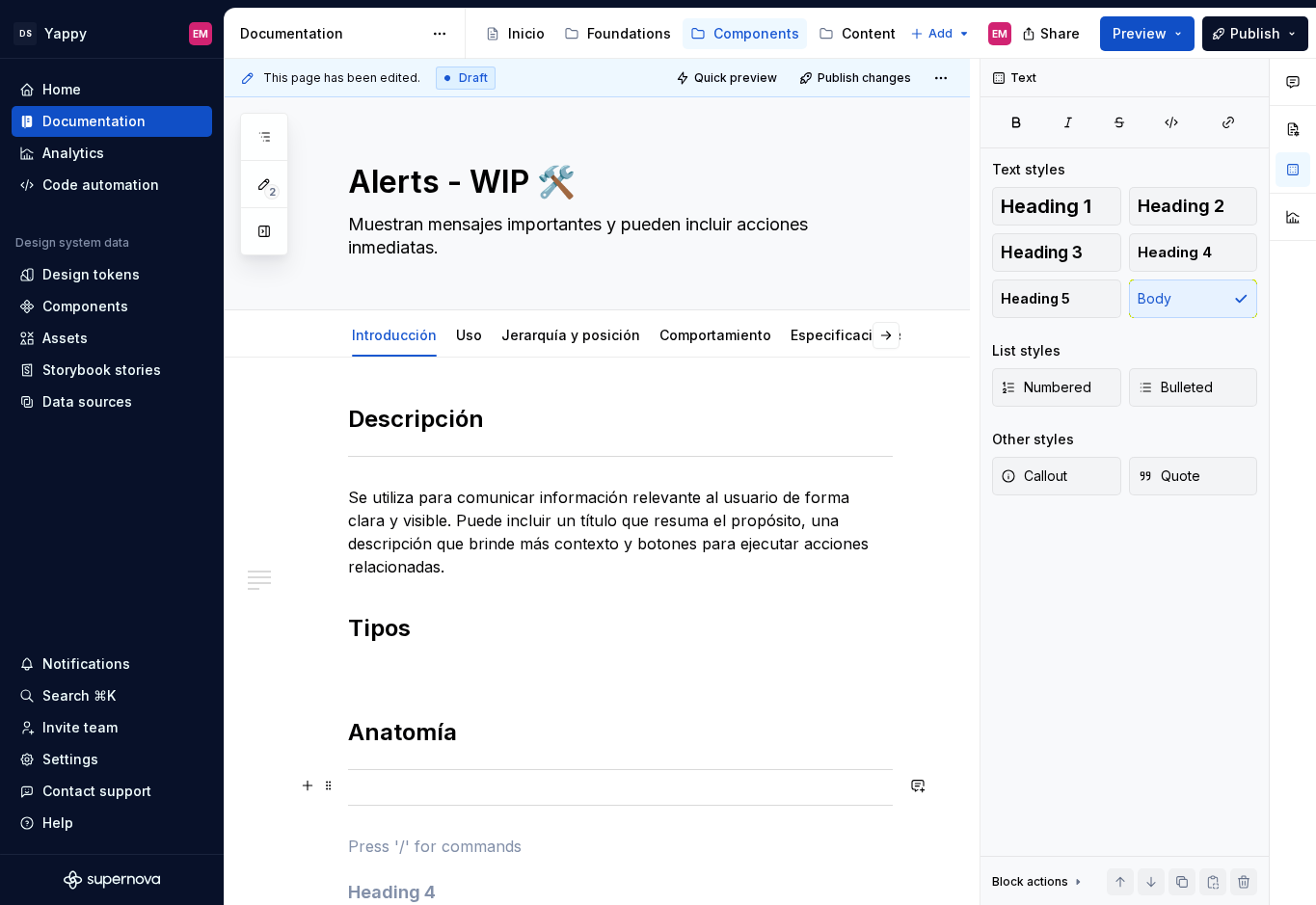
click at [349, 805] on hr at bounding box center [619, 805] width 544 height 1
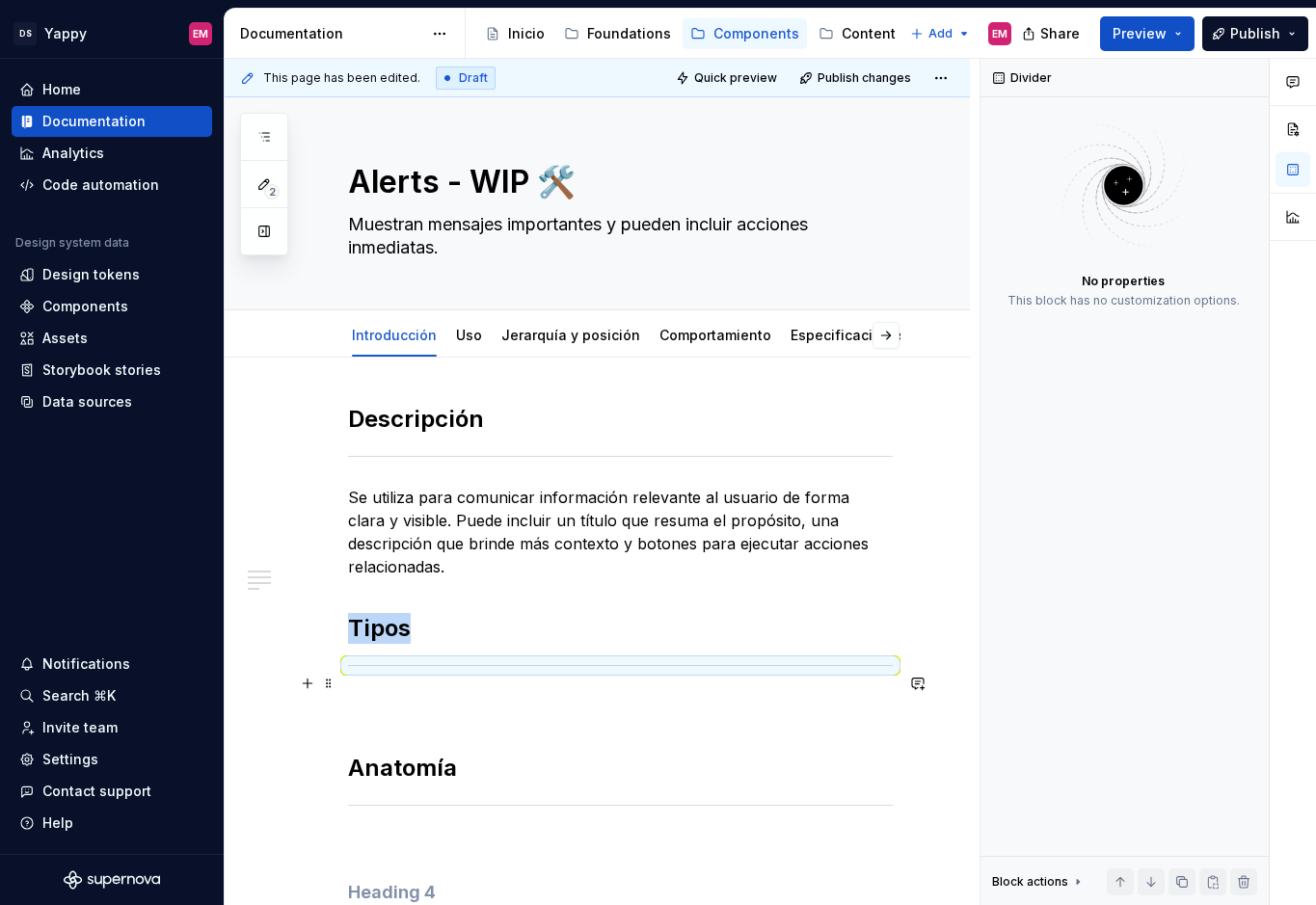
click at [365, 695] on p at bounding box center [619, 706] width 544 height 23
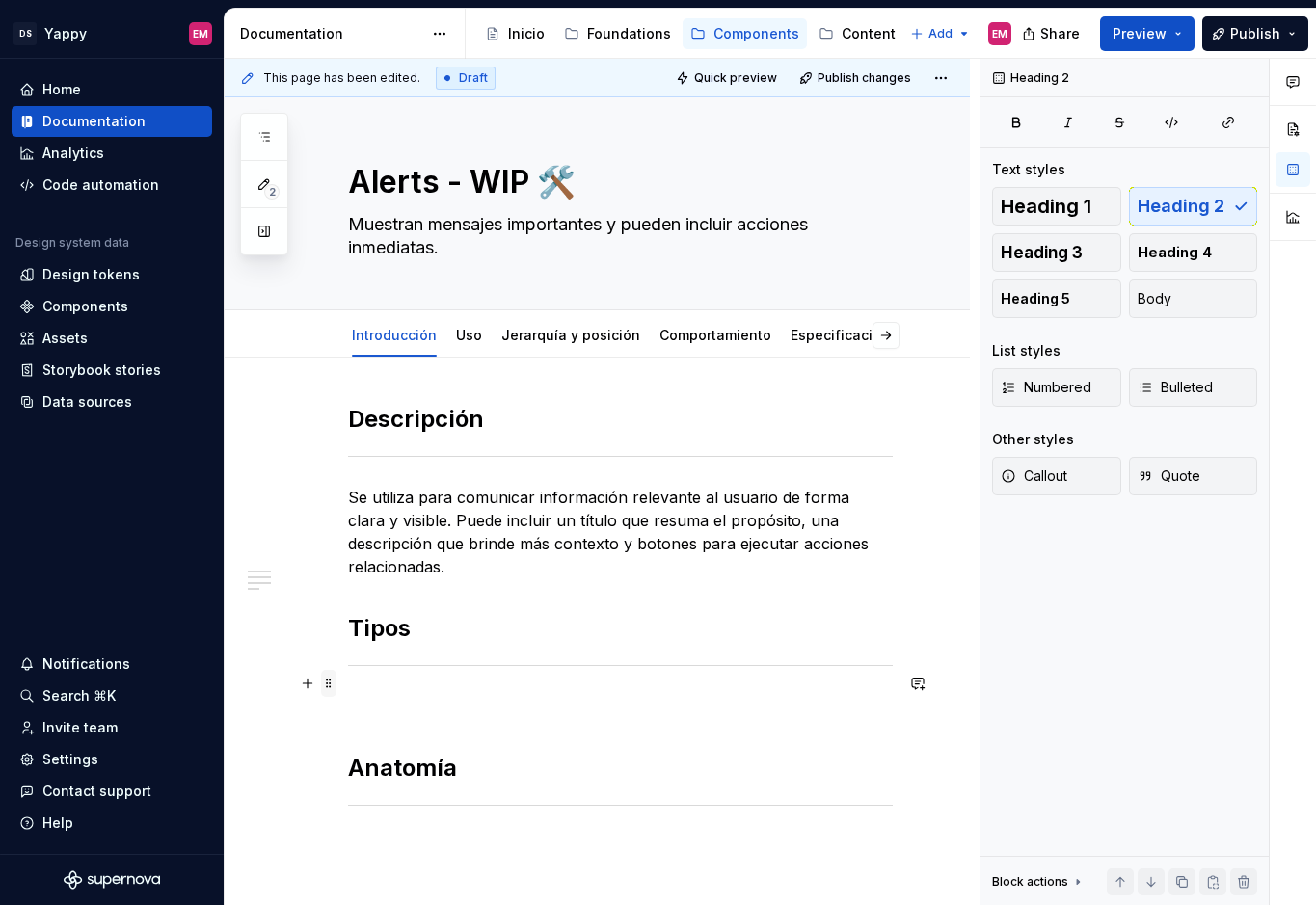
click at [327, 686] on span at bounding box center [328, 683] width 15 height 27
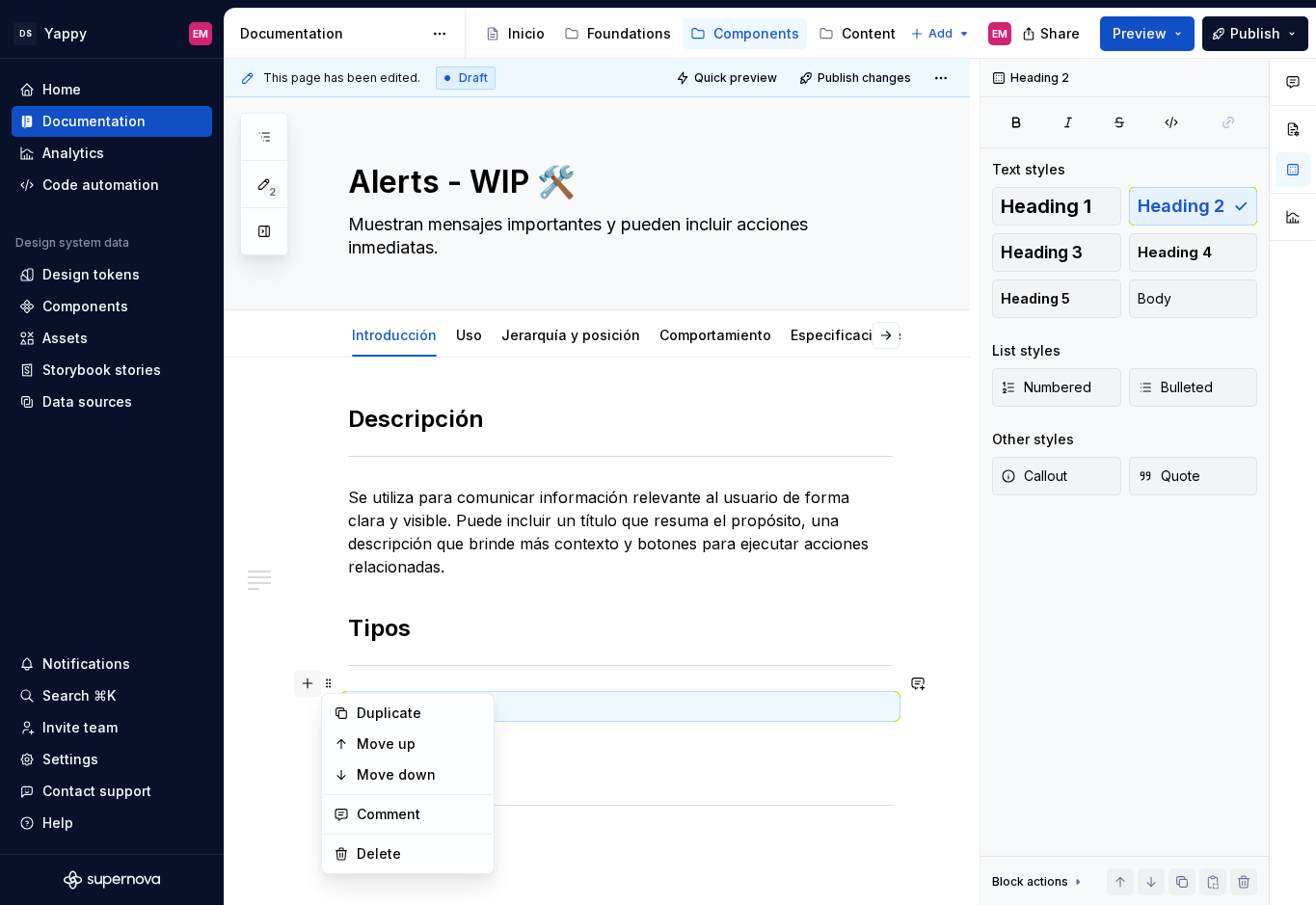
click at [316, 686] on button "button" at bounding box center [307, 683] width 27 height 27
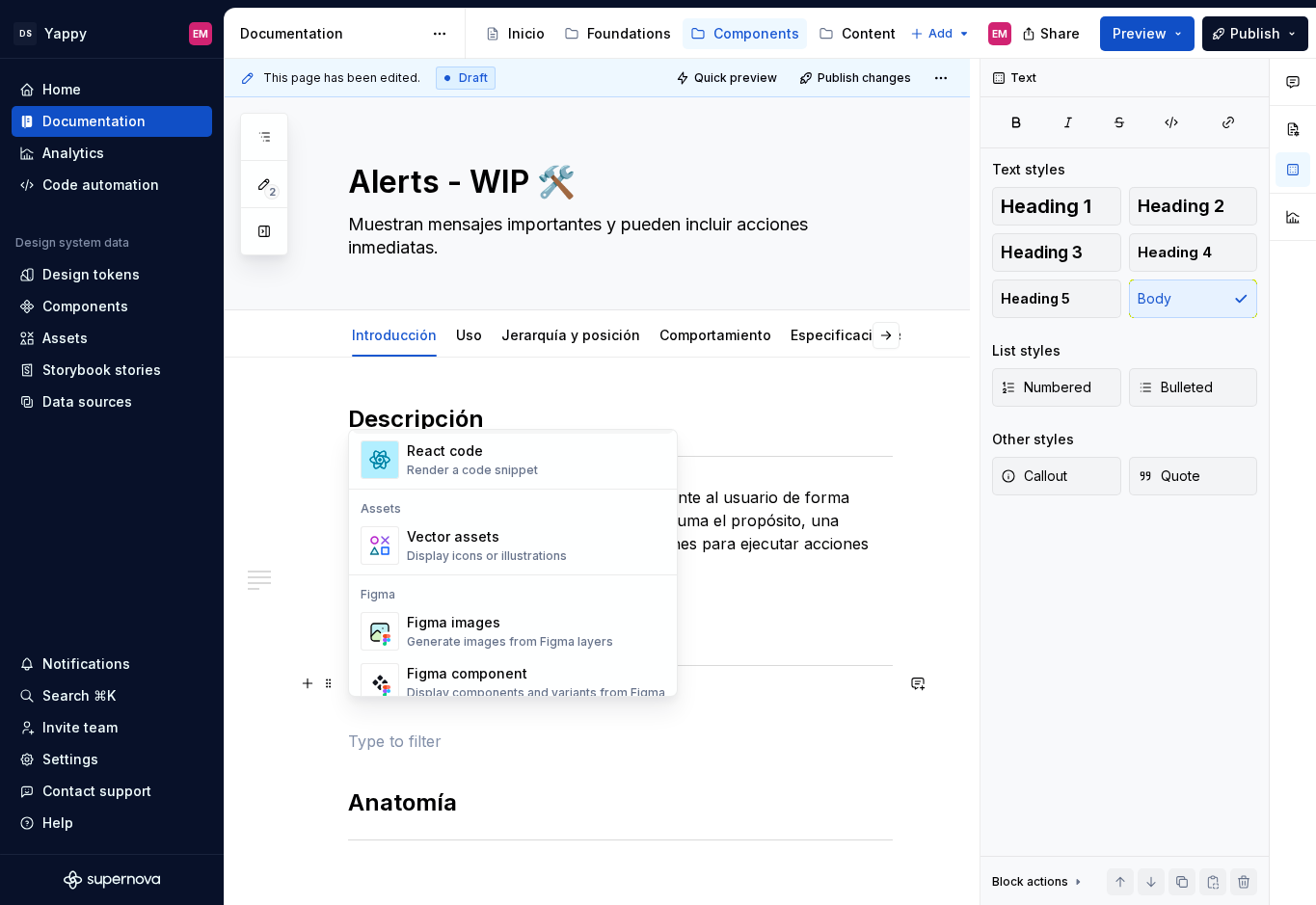
scroll to position [1739, 0]
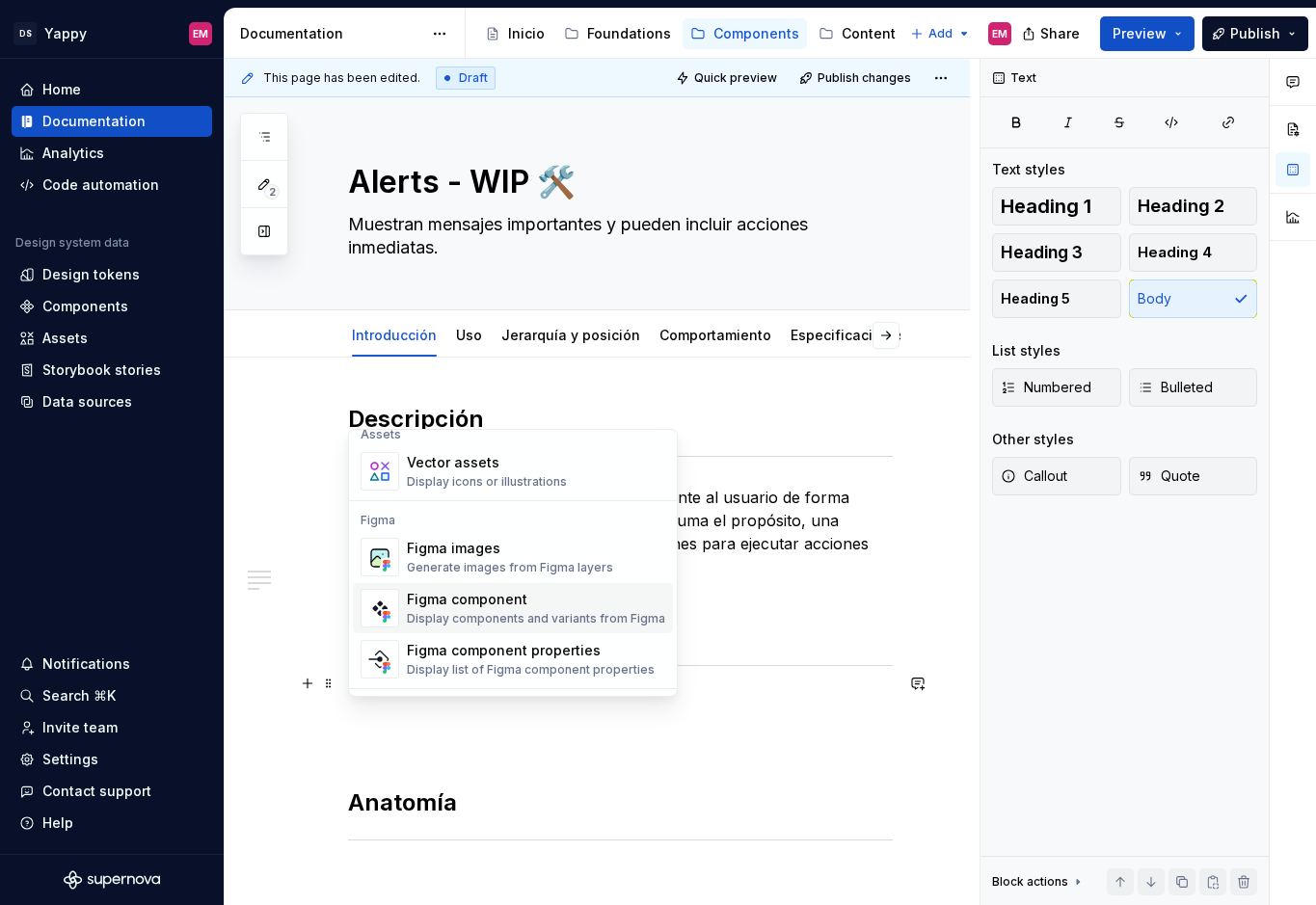
click at [459, 607] on div "Figma component" at bounding box center [535, 599] width 259 height 19
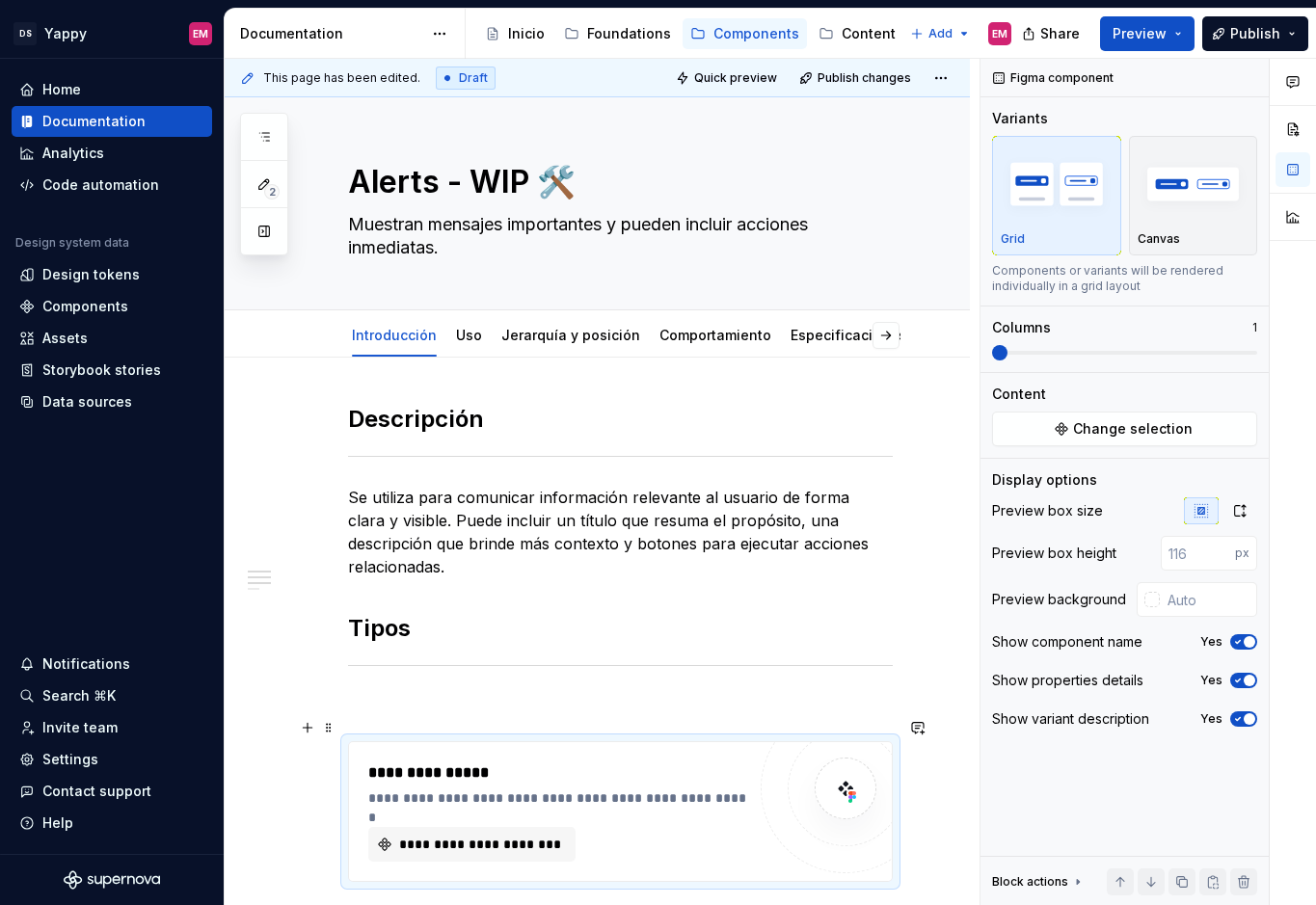
click at [440, 697] on div "**********" at bounding box center [619, 735] width 544 height 664
click at [443, 660] on div "**********" at bounding box center [619, 735] width 544 height 664
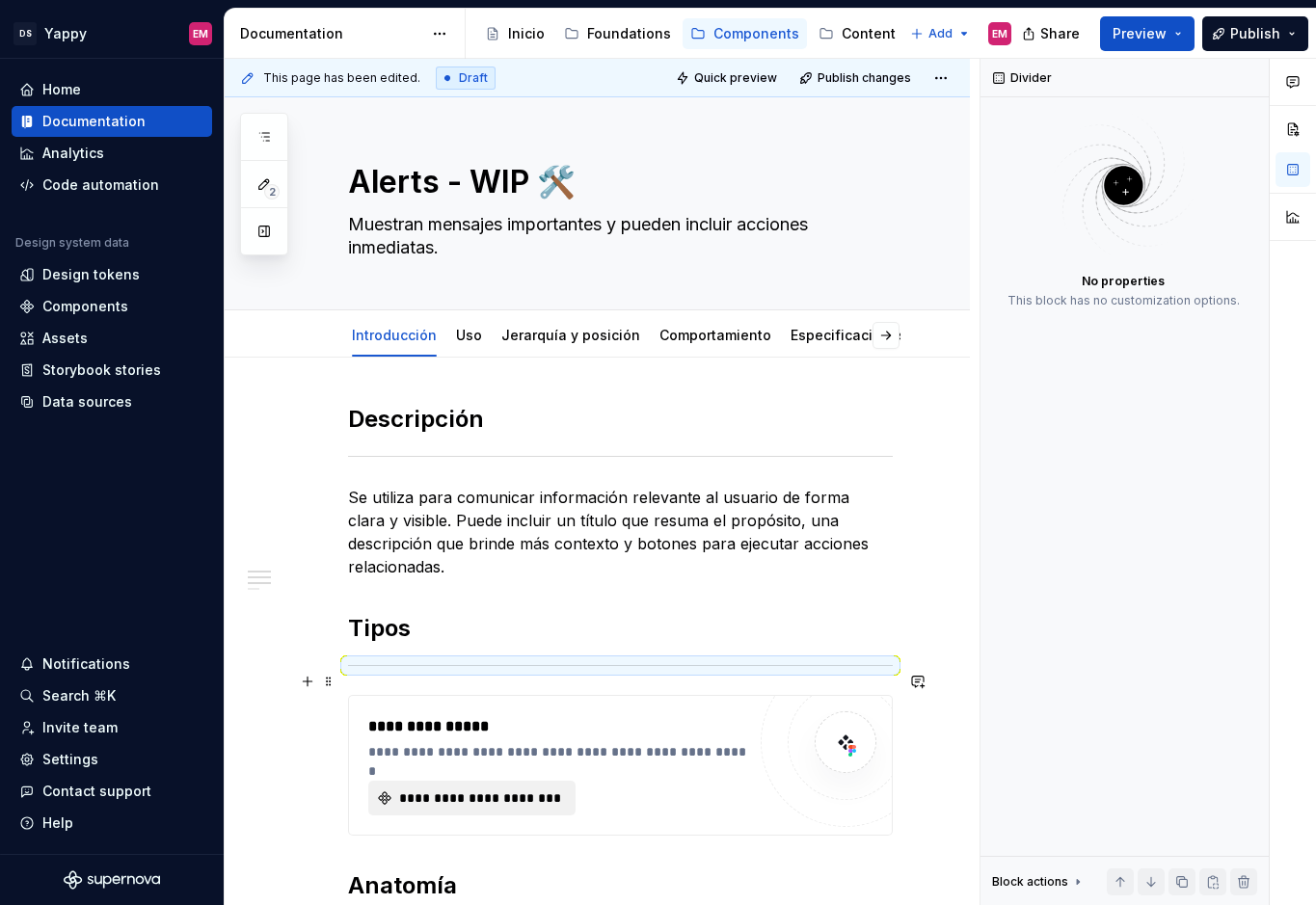
click at [404, 788] on button "**********" at bounding box center [472, 798] width 208 height 35
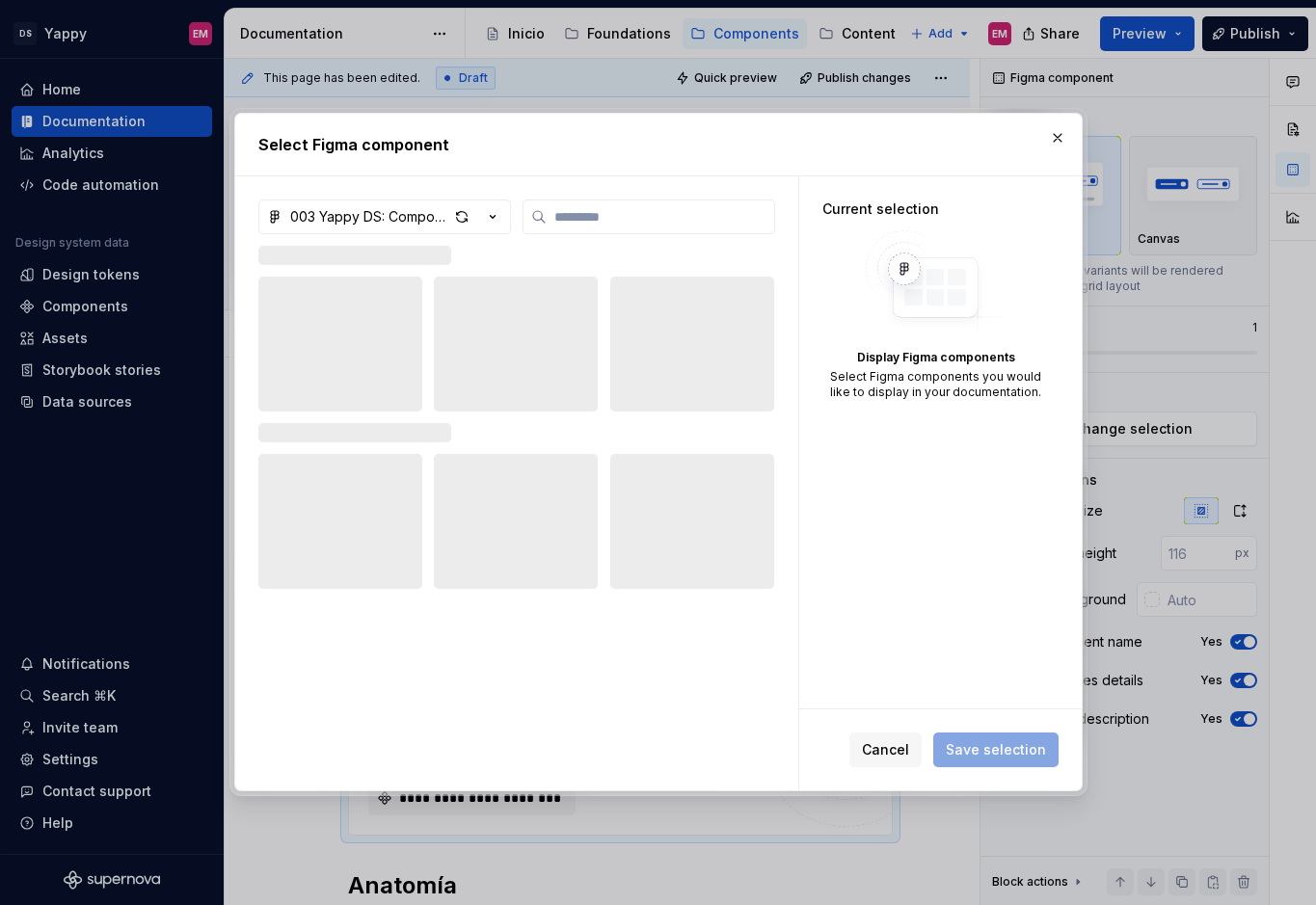
type textarea "*"
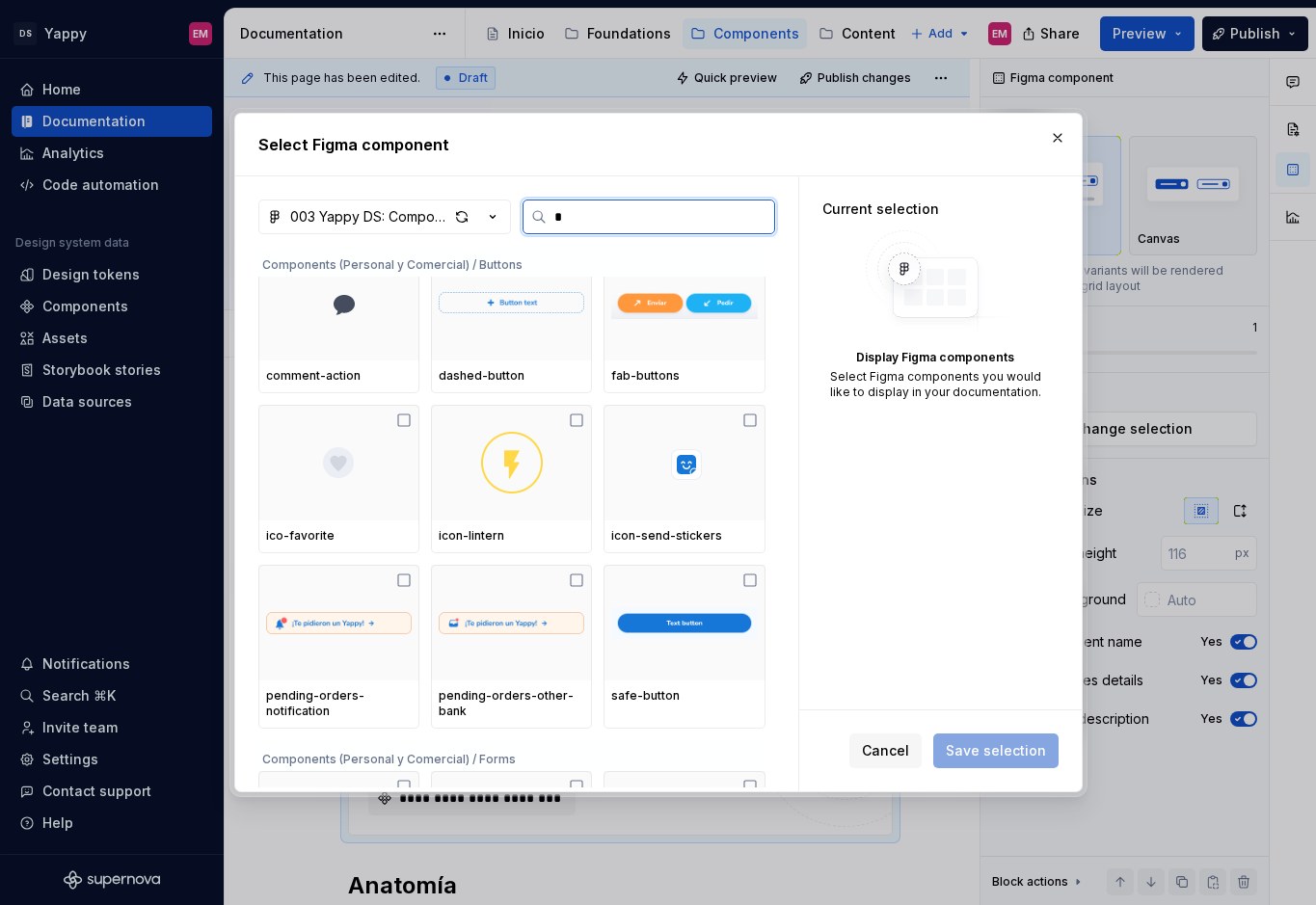
scroll to position [0, 0]
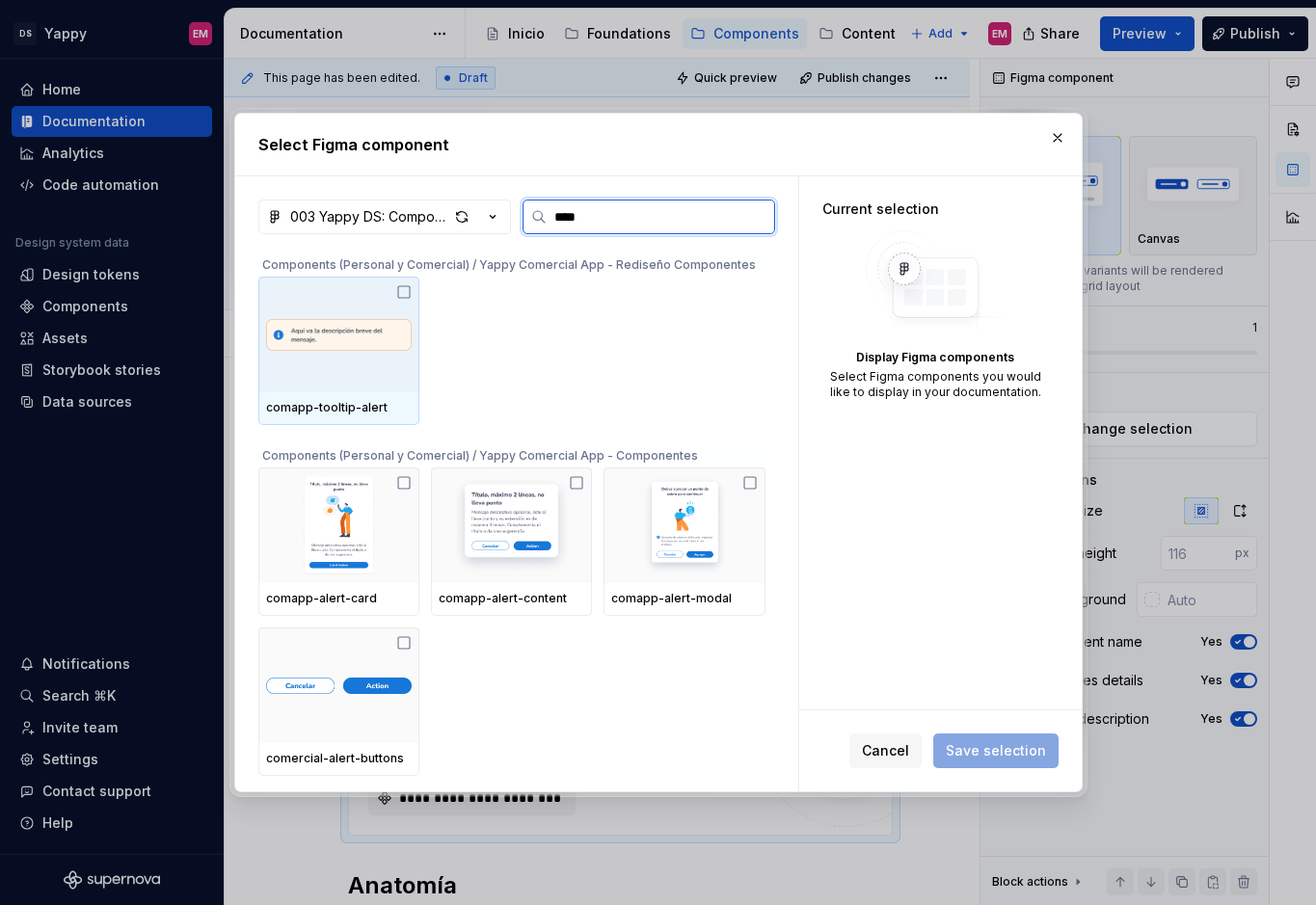
type input "*****"
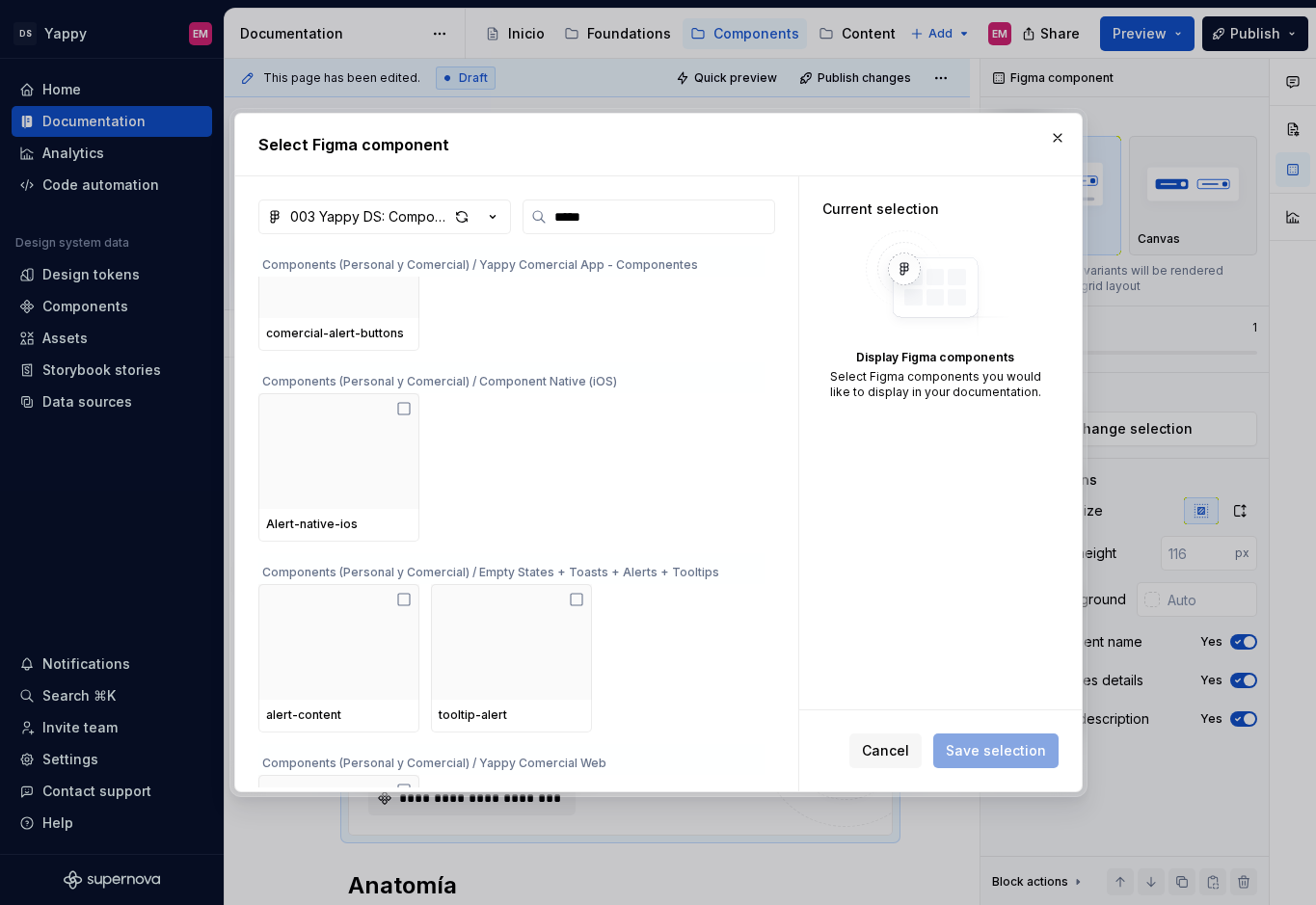
scroll to position [460, 0]
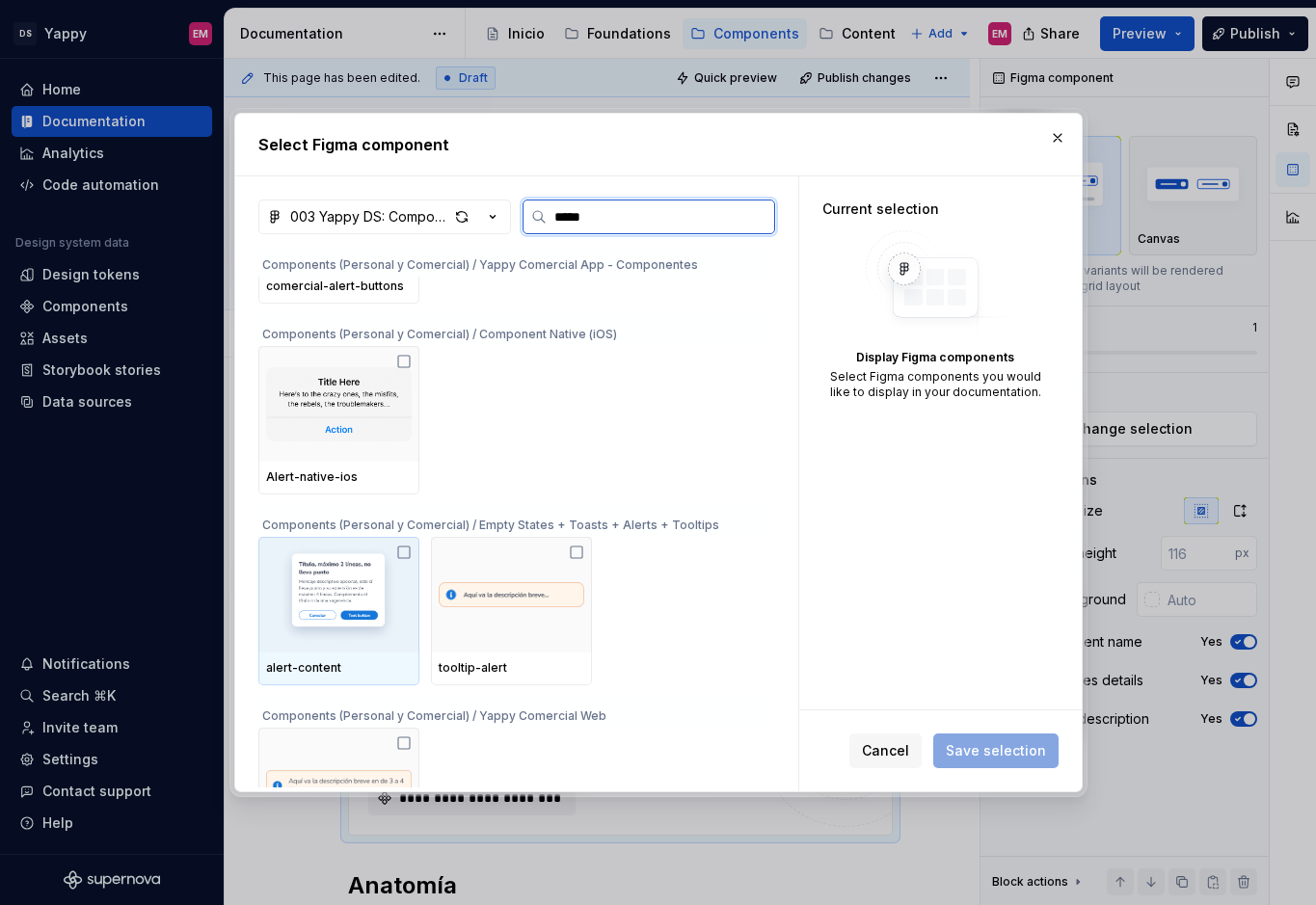
click at [321, 614] on img at bounding box center [338, 594] width 146 height 100
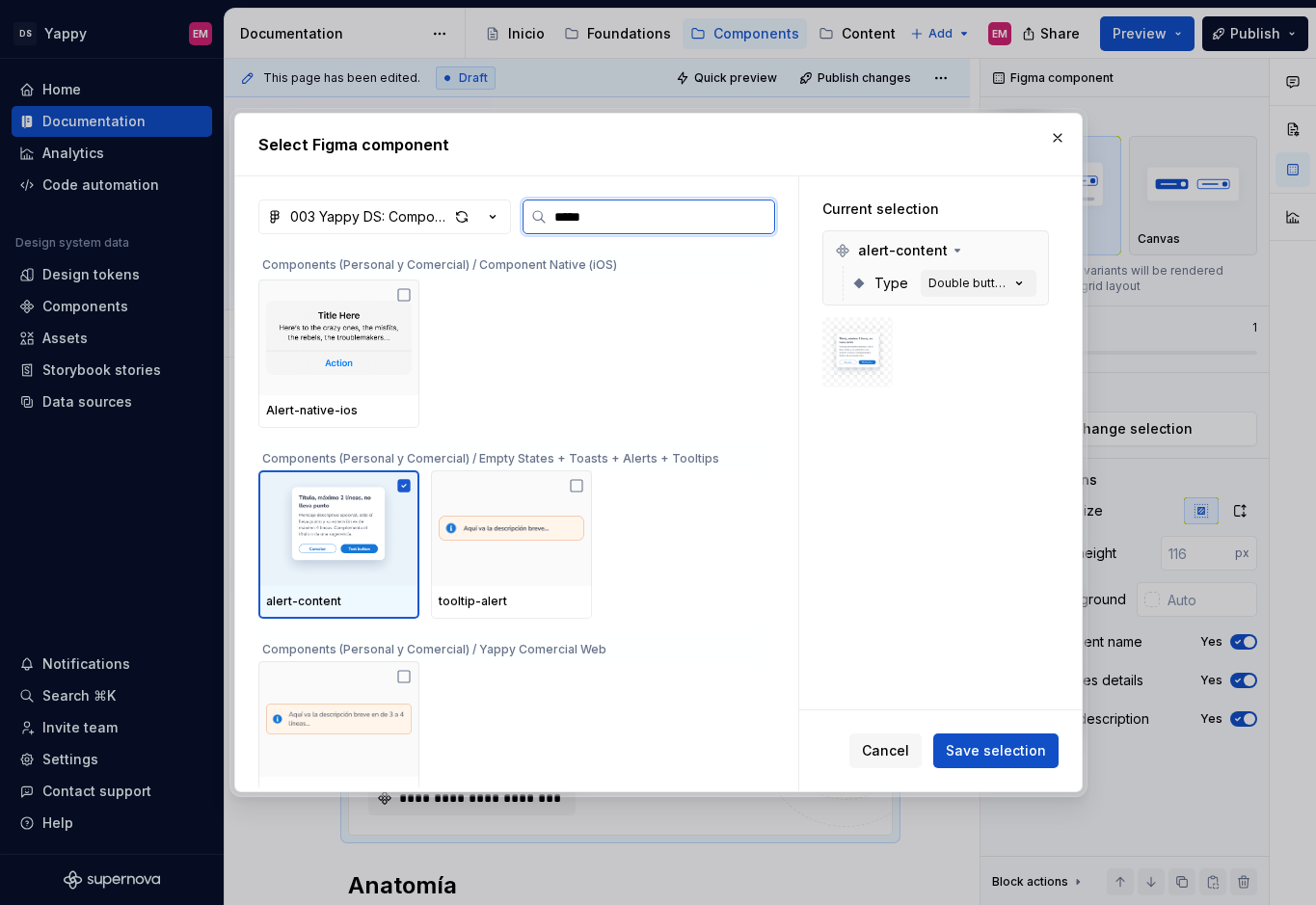
scroll to position [526, 0]
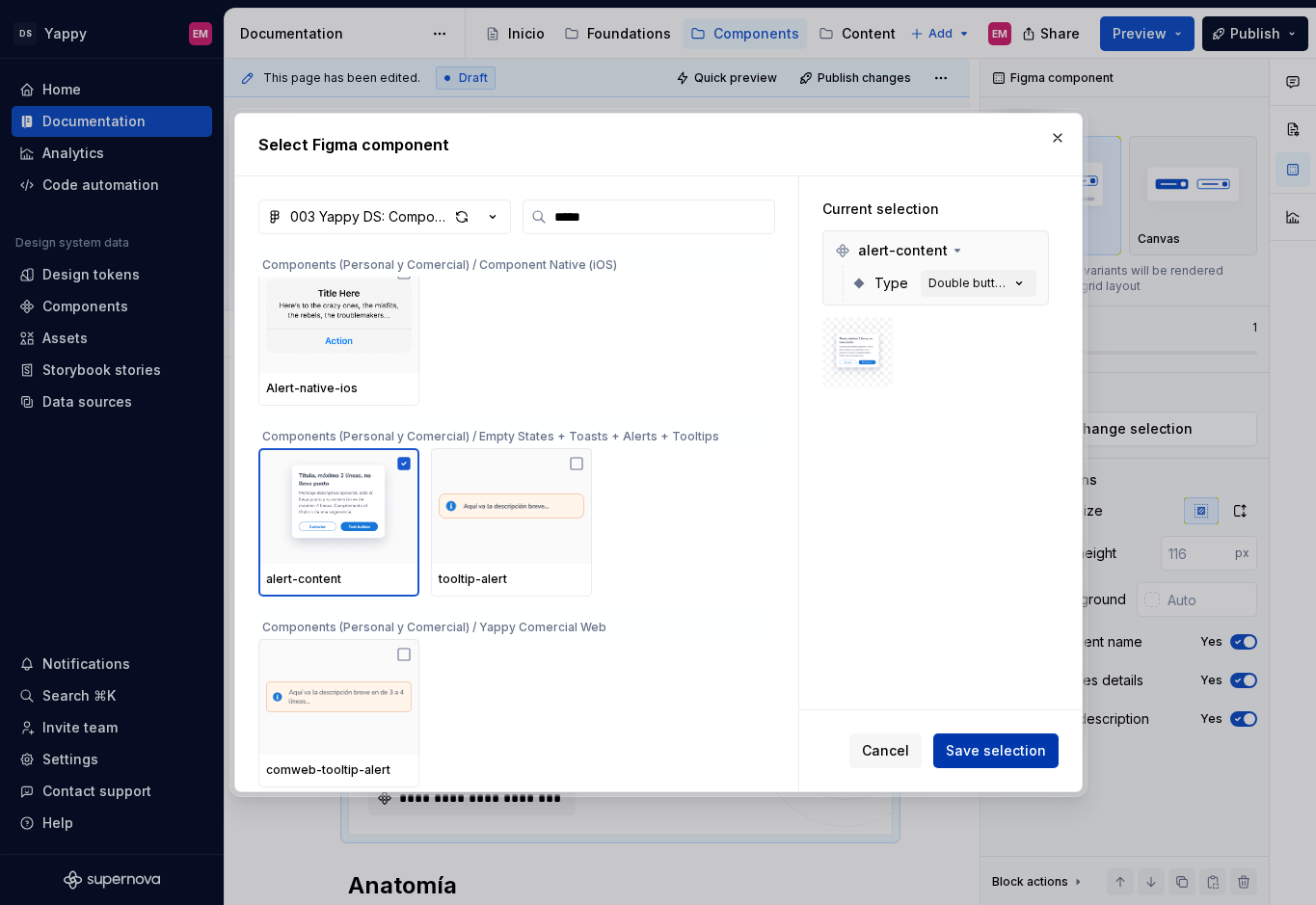
click at [998, 747] on span "Save selection" at bounding box center [995, 750] width 100 height 19
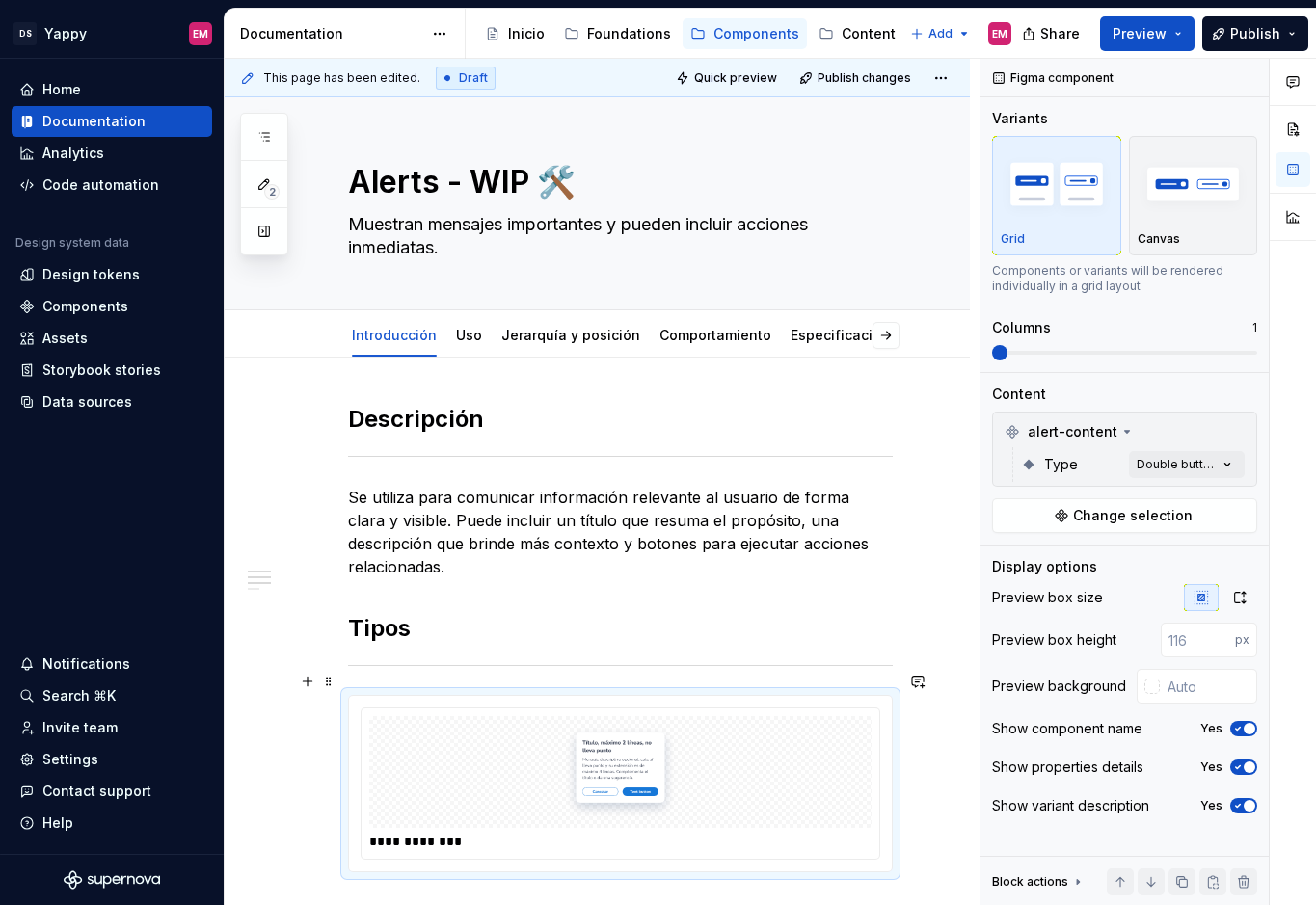
scroll to position [95, 0]
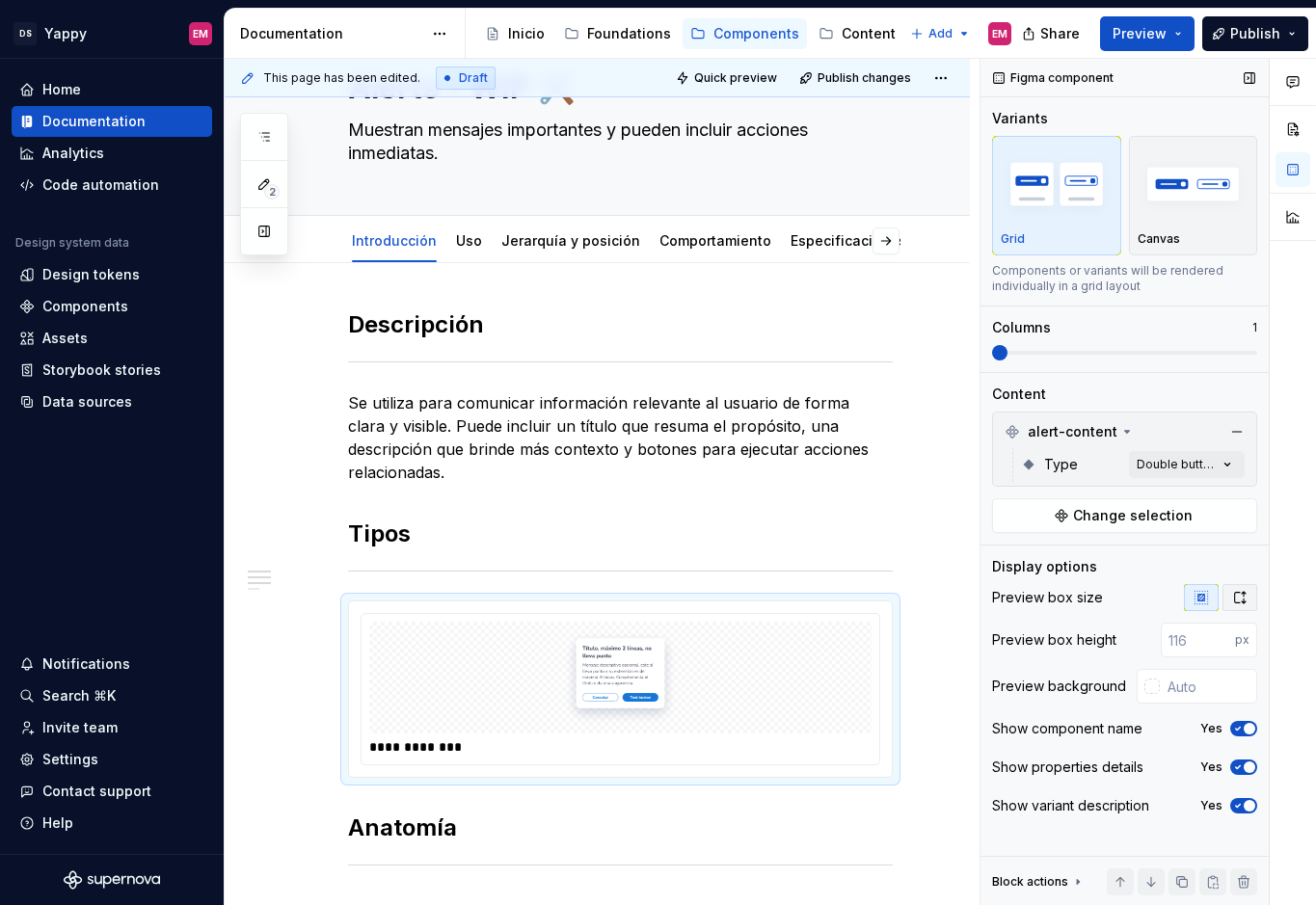
click at [1229, 596] on button "button" at bounding box center [1239, 597] width 35 height 27
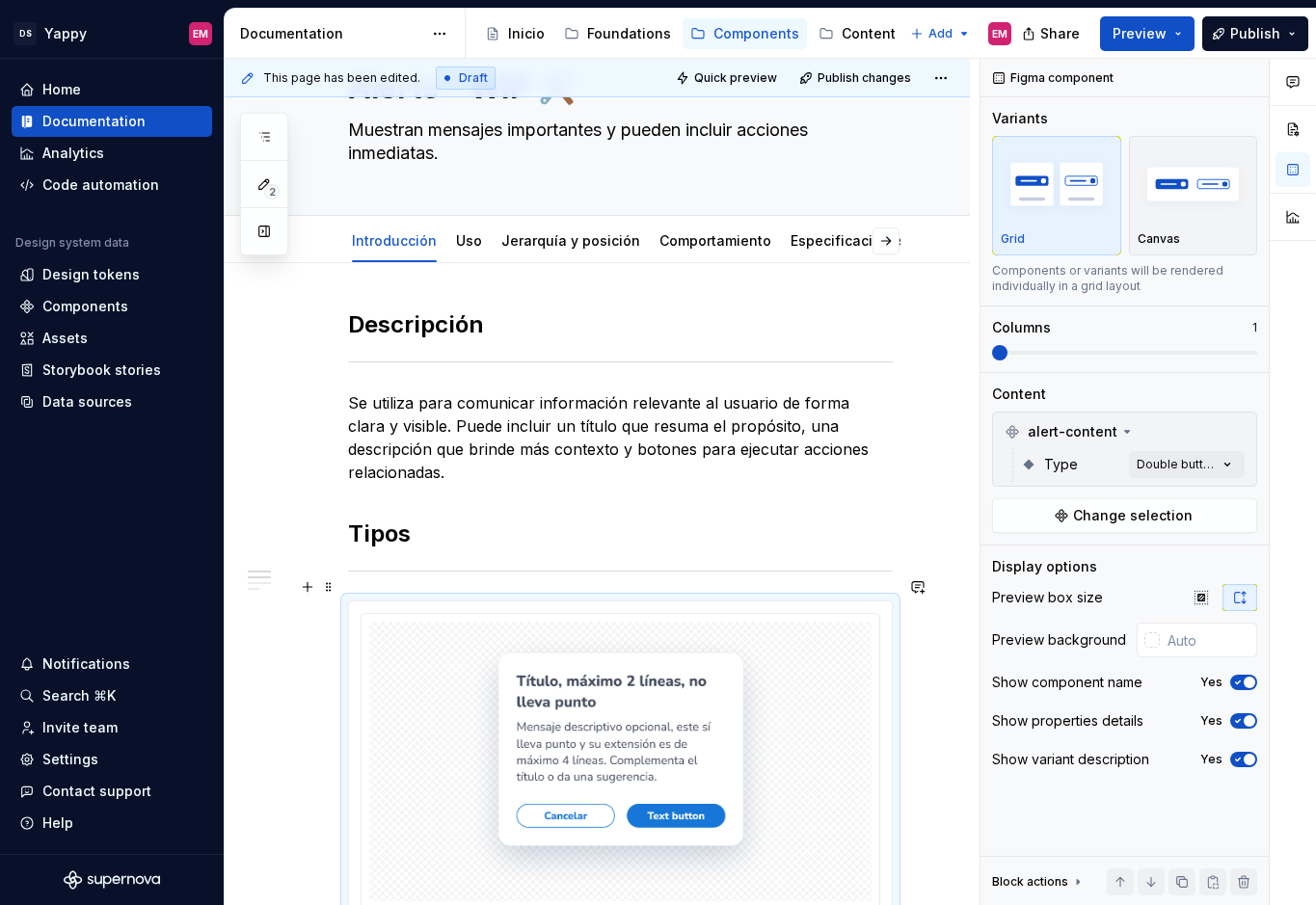
click at [848, 642] on div at bounding box center [620, 762] width 502 height 280
click at [1207, 457] on div "Comments Open comments No comments yet Select ‘Comment’ from the block context …" at bounding box center [1148, 482] width 335 height 847
click at [1007, 554] on div at bounding box center [1003, 556] width 15 height 15
click at [1007, 583] on div at bounding box center [1003, 587] width 15 height 15
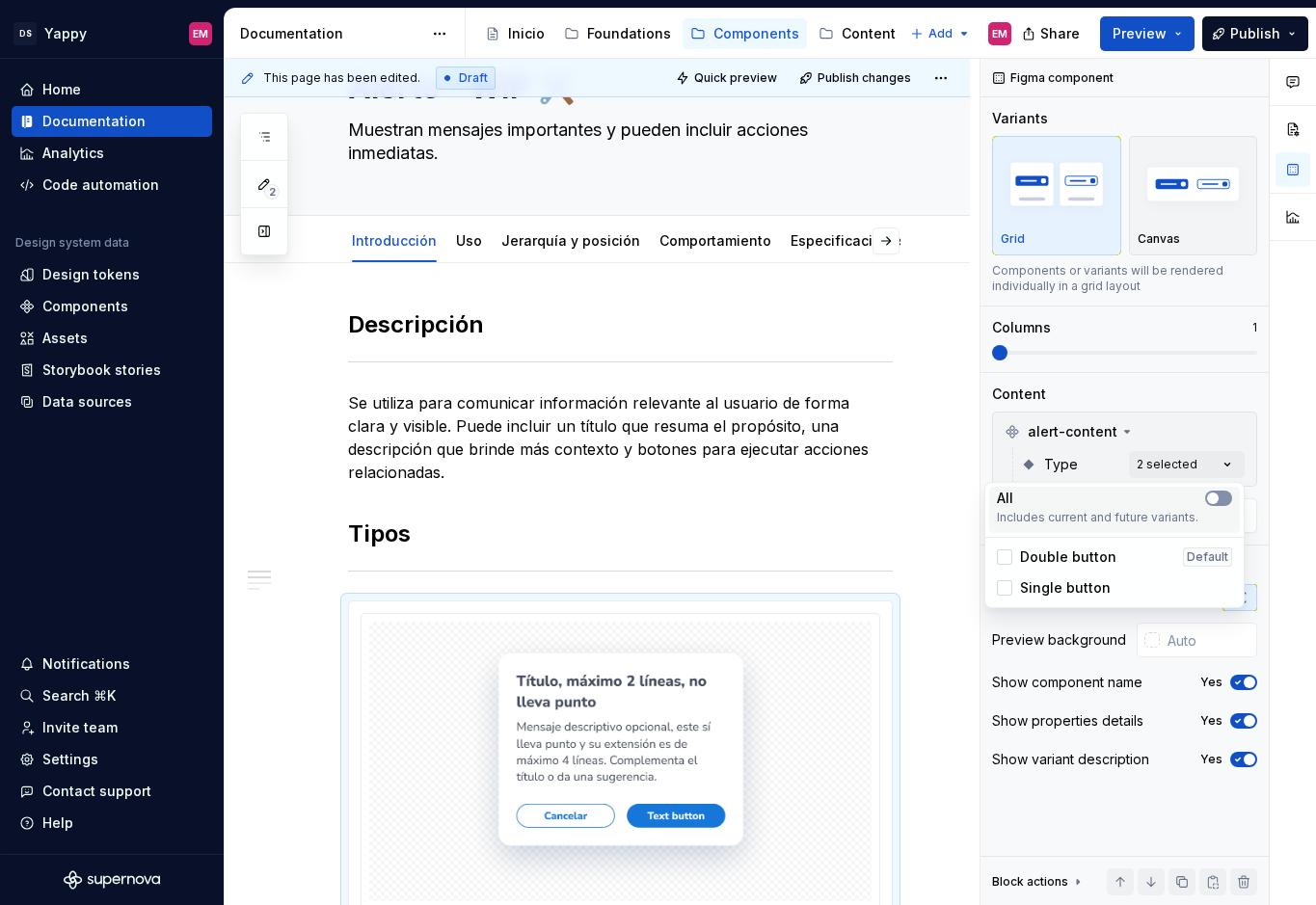
click at [1210, 497] on span "button" at bounding box center [1212, 498] width 12 height 12
click at [1217, 497] on icon "button" at bounding box center [1212, 498] width 15 height 12
click at [767, 535] on html "DS Yappy EM Home Documentation Analytics Code automation Design system data Des…" at bounding box center [658, 452] width 1316 height 905
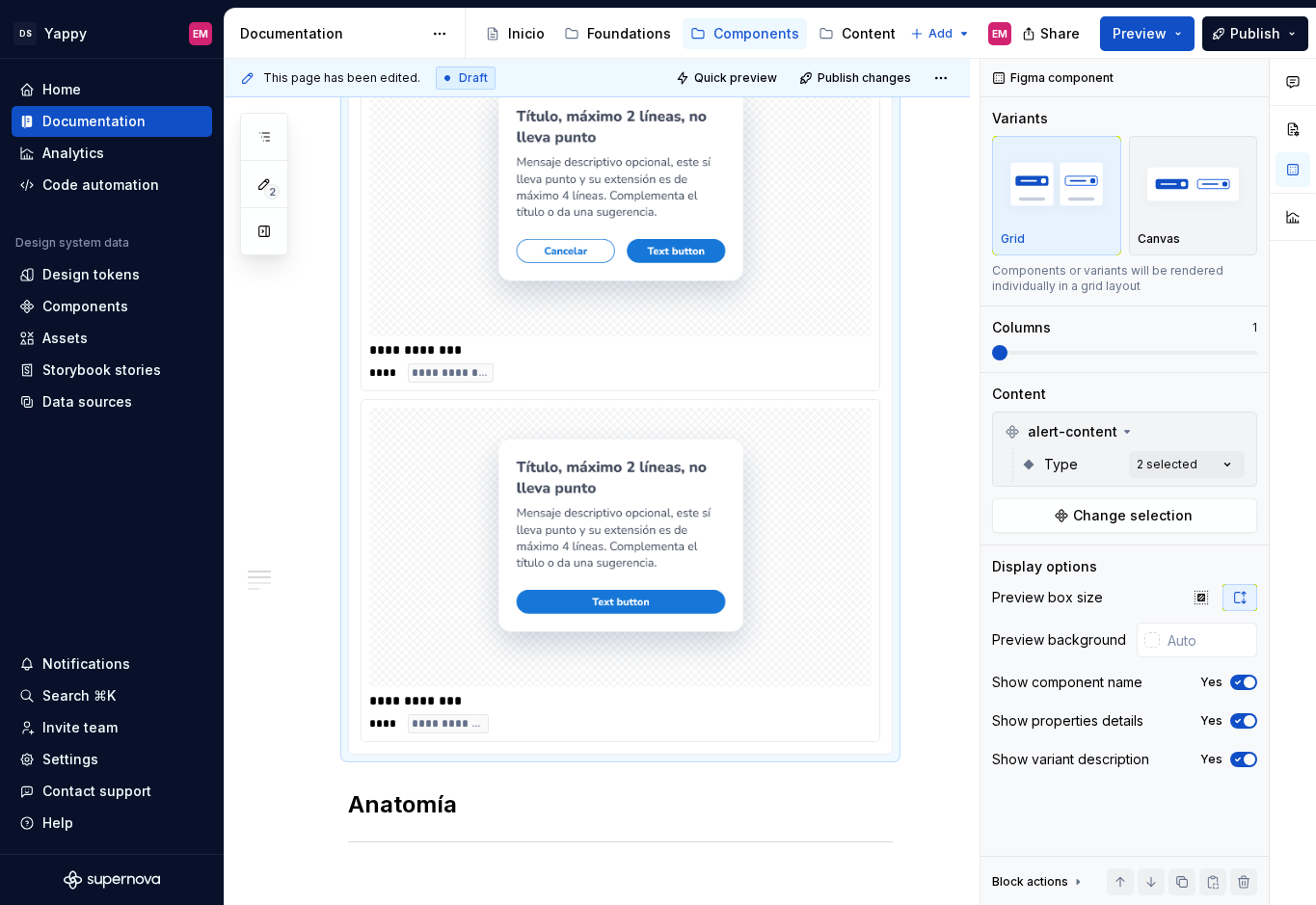
scroll to position [765, 0]
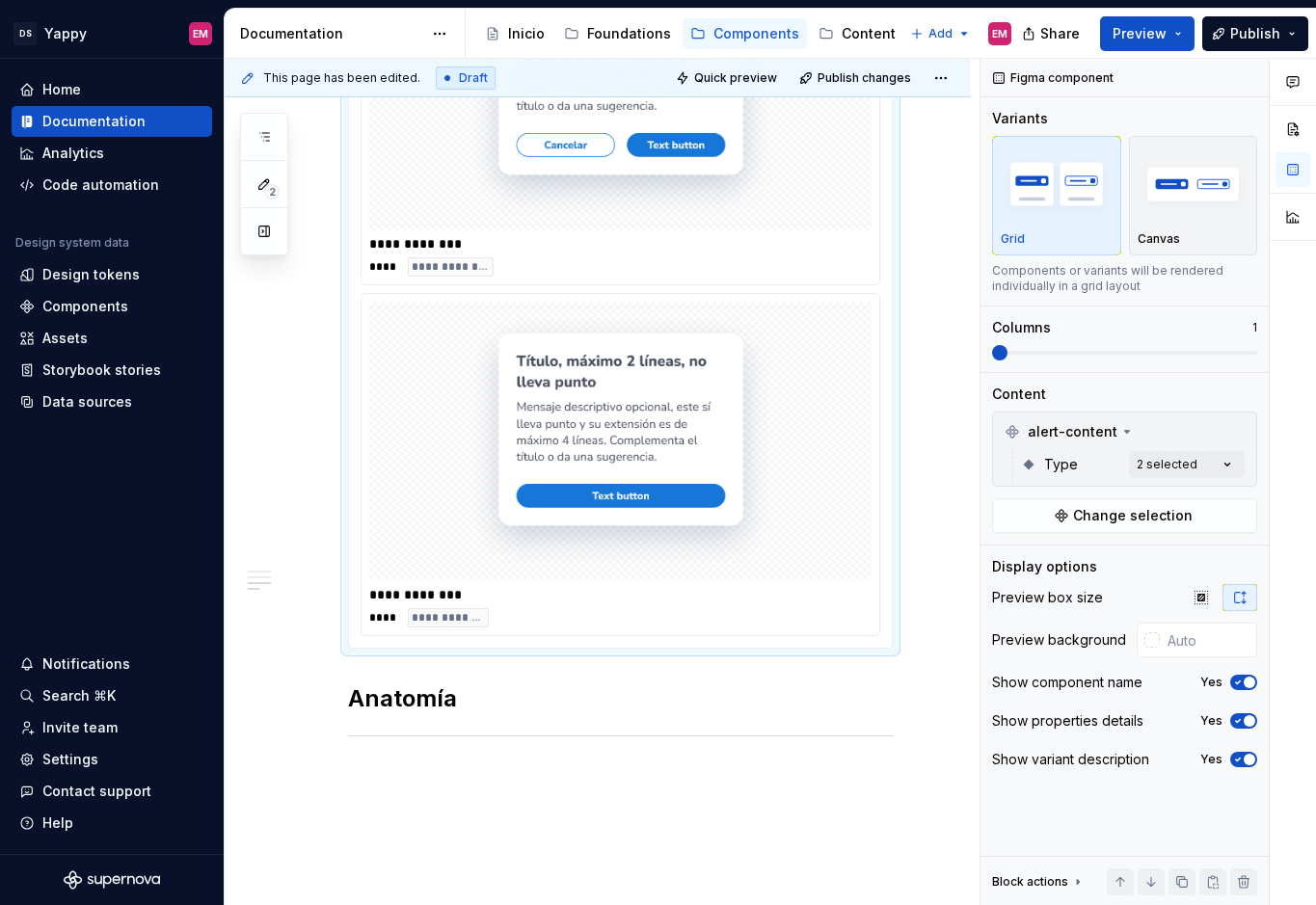
click at [779, 409] on img at bounding box center [620, 442] width 317 height 264
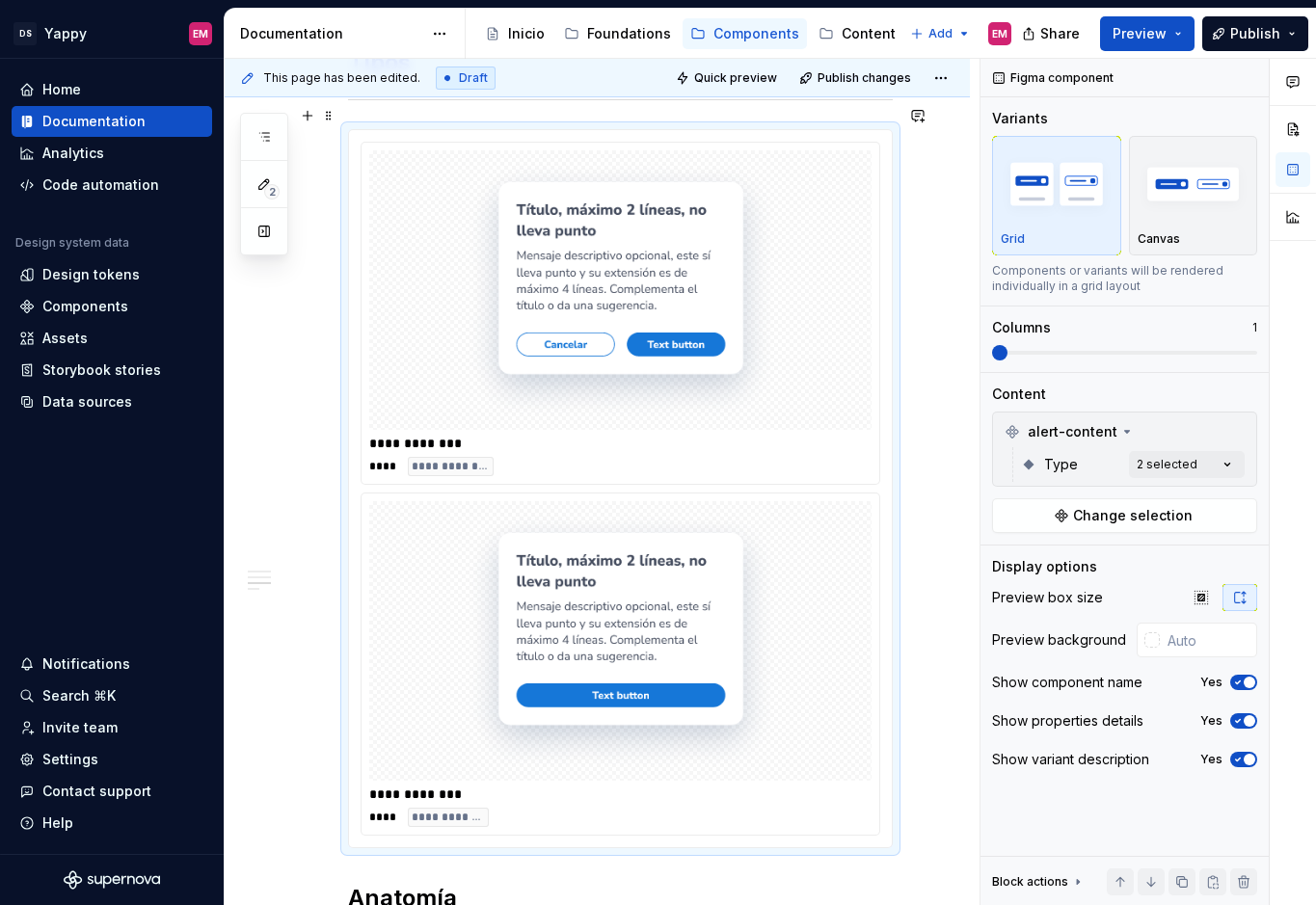
click at [801, 335] on div at bounding box center [620, 291] width 502 height 280
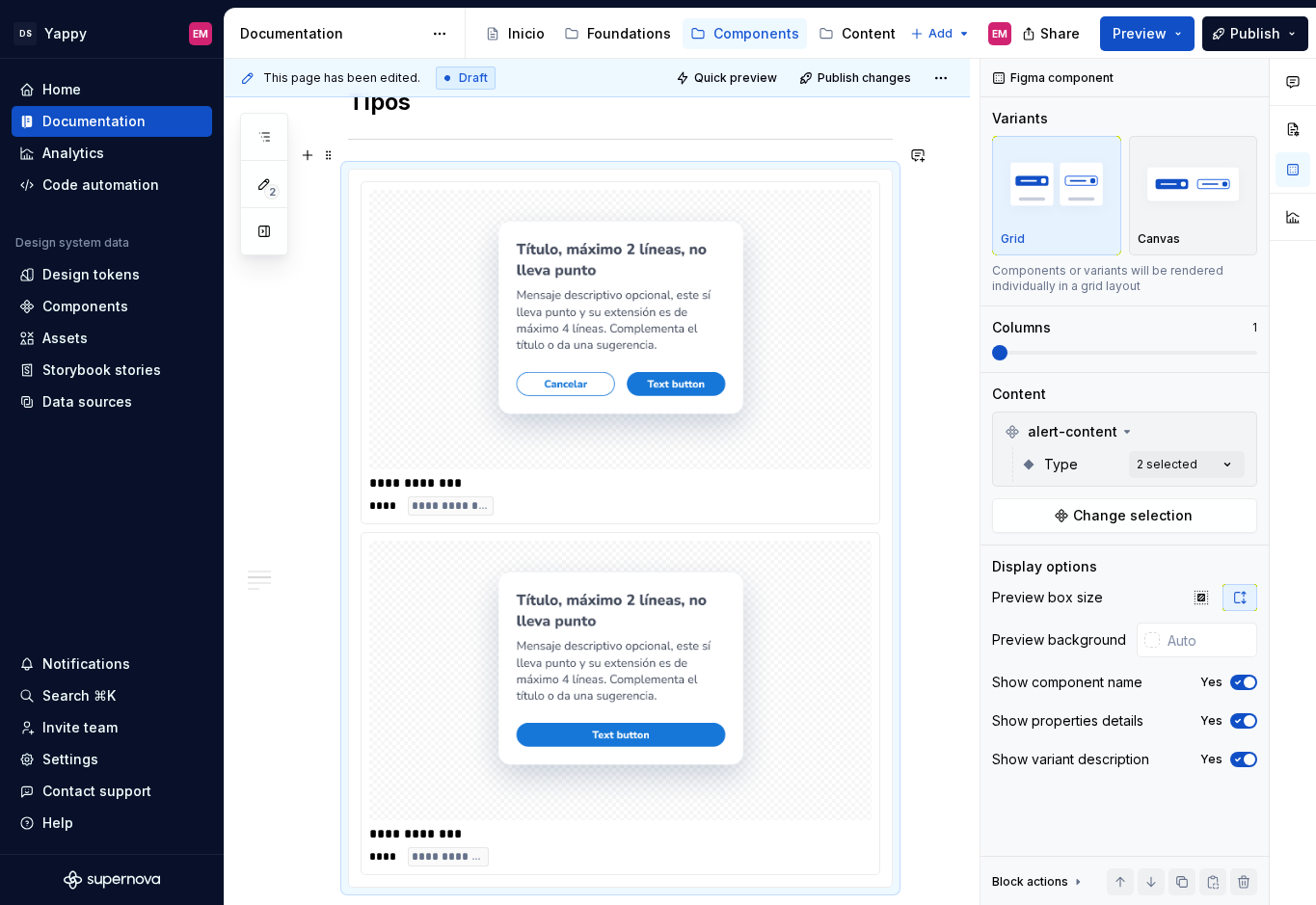
scroll to position [489, 0]
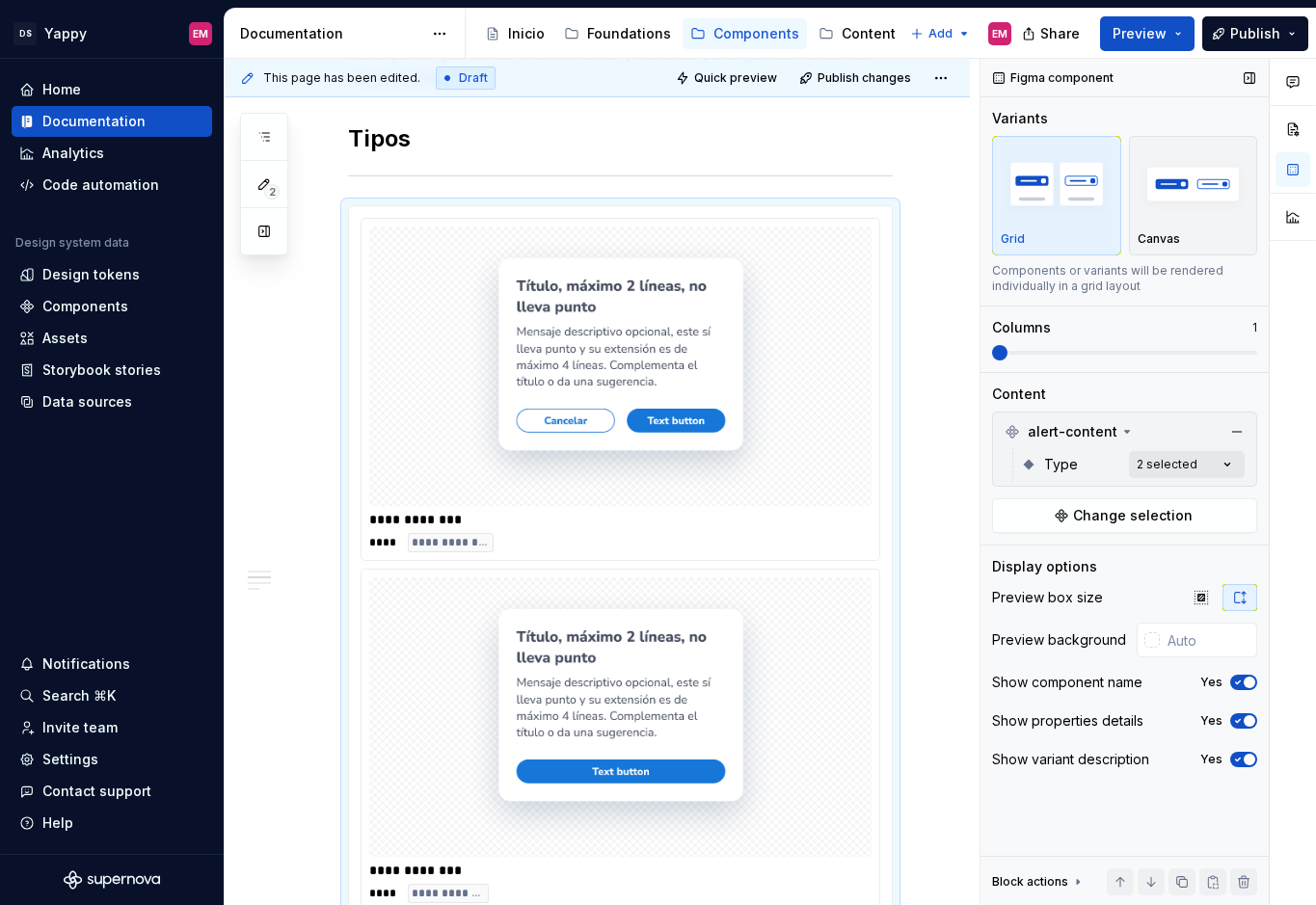
click at [1189, 468] on div "Comments Open comments No comments yet Select ‘Comment’ from the block context …" at bounding box center [1148, 482] width 335 height 847
click at [739, 544] on html "DS Yappy EM Home Documentation Analytics Code automation Design system data Des…" at bounding box center [658, 452] width 1316 height 905
click at [672, 606] on img at bounding box center [620, 717] width 317 height 264
click at [715, 415] on img at bounding box center [620, 367] width 317 height 264
click at [1163, 460] on div "Comments Open comments No comments yet Select ‘Comment’ from the block context …" at bounding box center [1148, 482] width 335 height 847
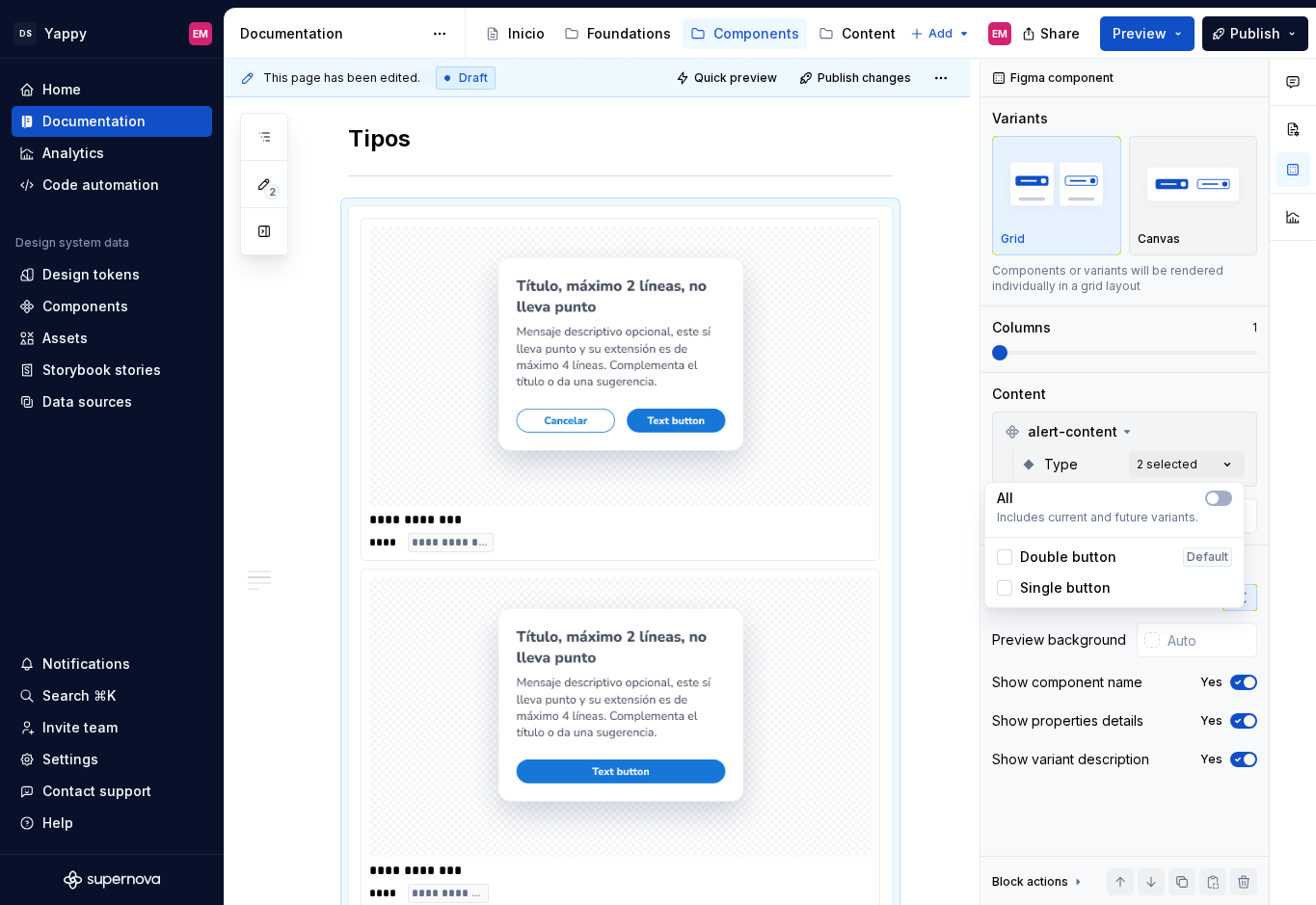
click at [895, 530] on html "DS Yappy EM Home Documentation Analytics Code automation Design system data Des…" at bounding box center [658, 452] width 1316 height 905
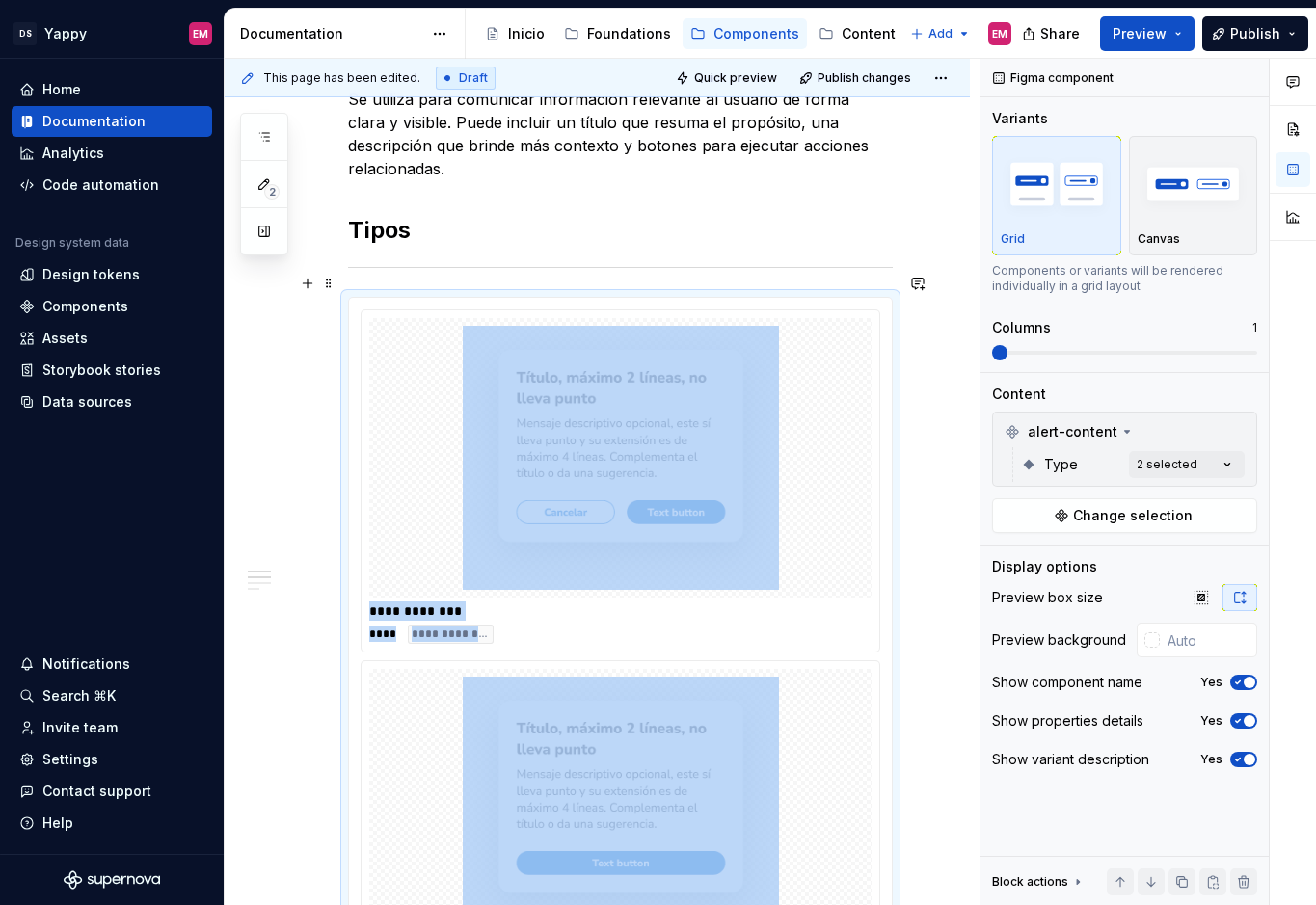
scroll to position [295, 0]
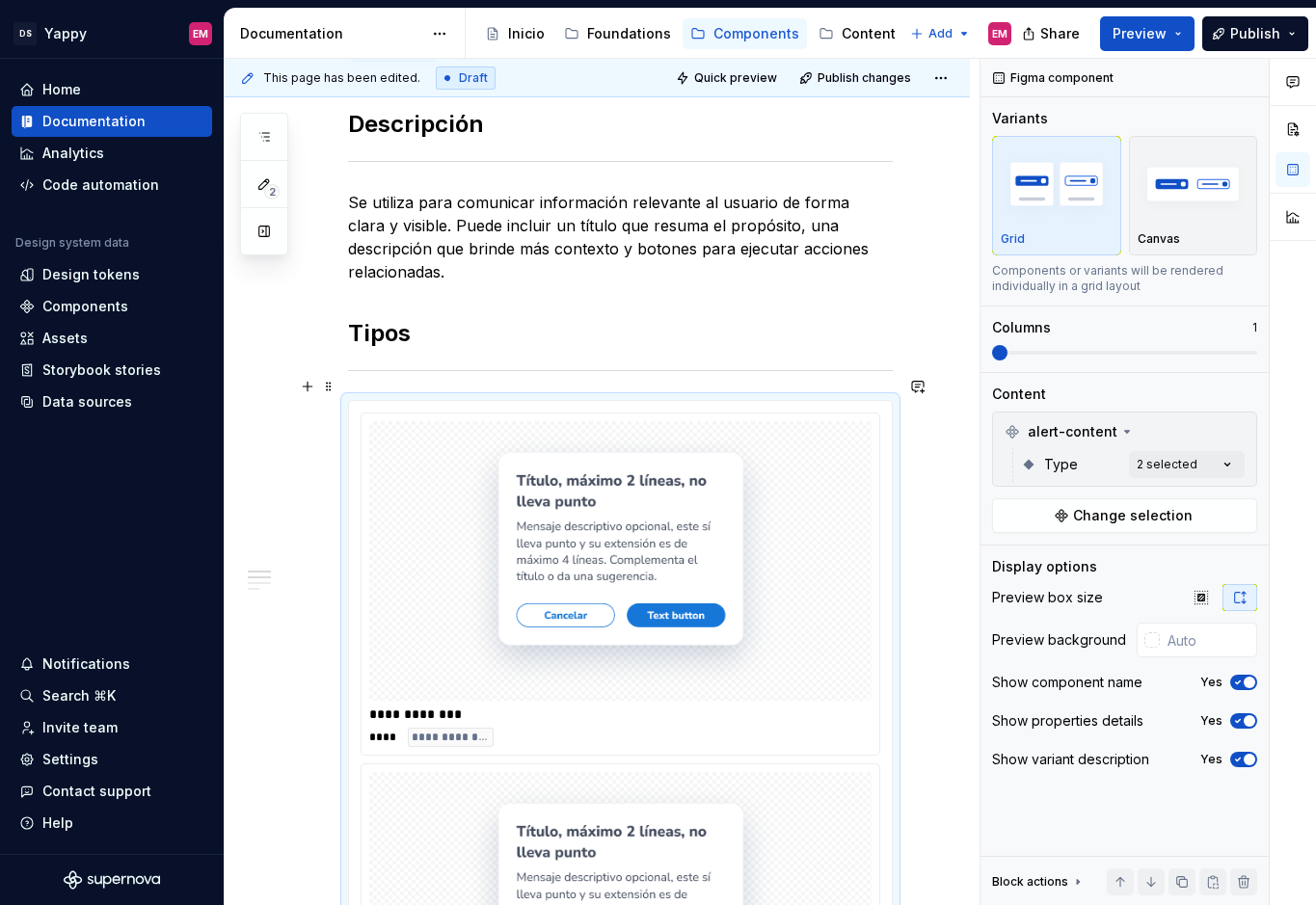
click at [681, 484] on img at bounding box center [620, 561] width 317 height 264
click at [1290, 36] on button "Publish" at bounding box center [1255, 33] width 106 height 35
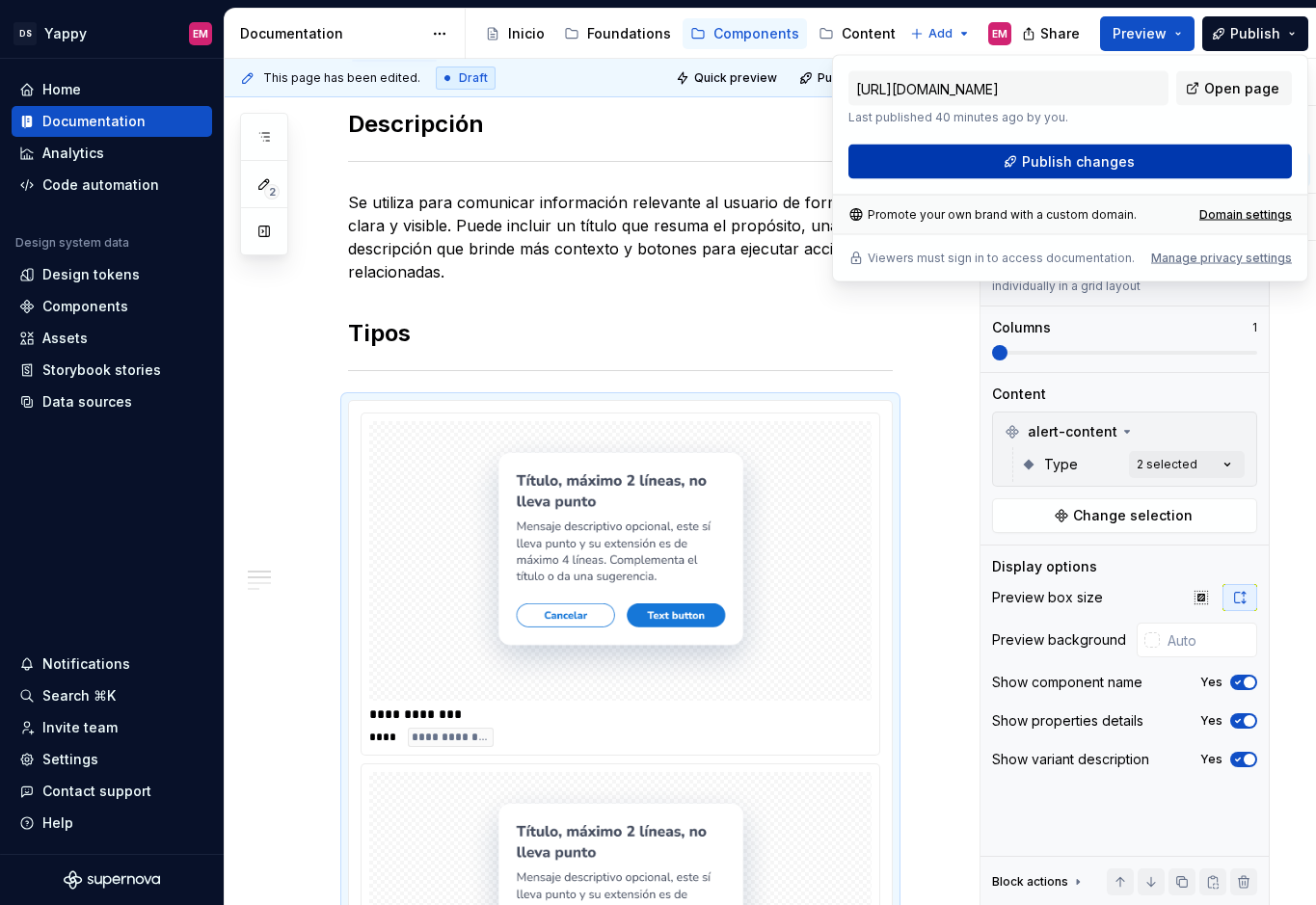
click at [967, 168] on button "Publish changes" at bounding box center [1069, 162] width 443 height 35
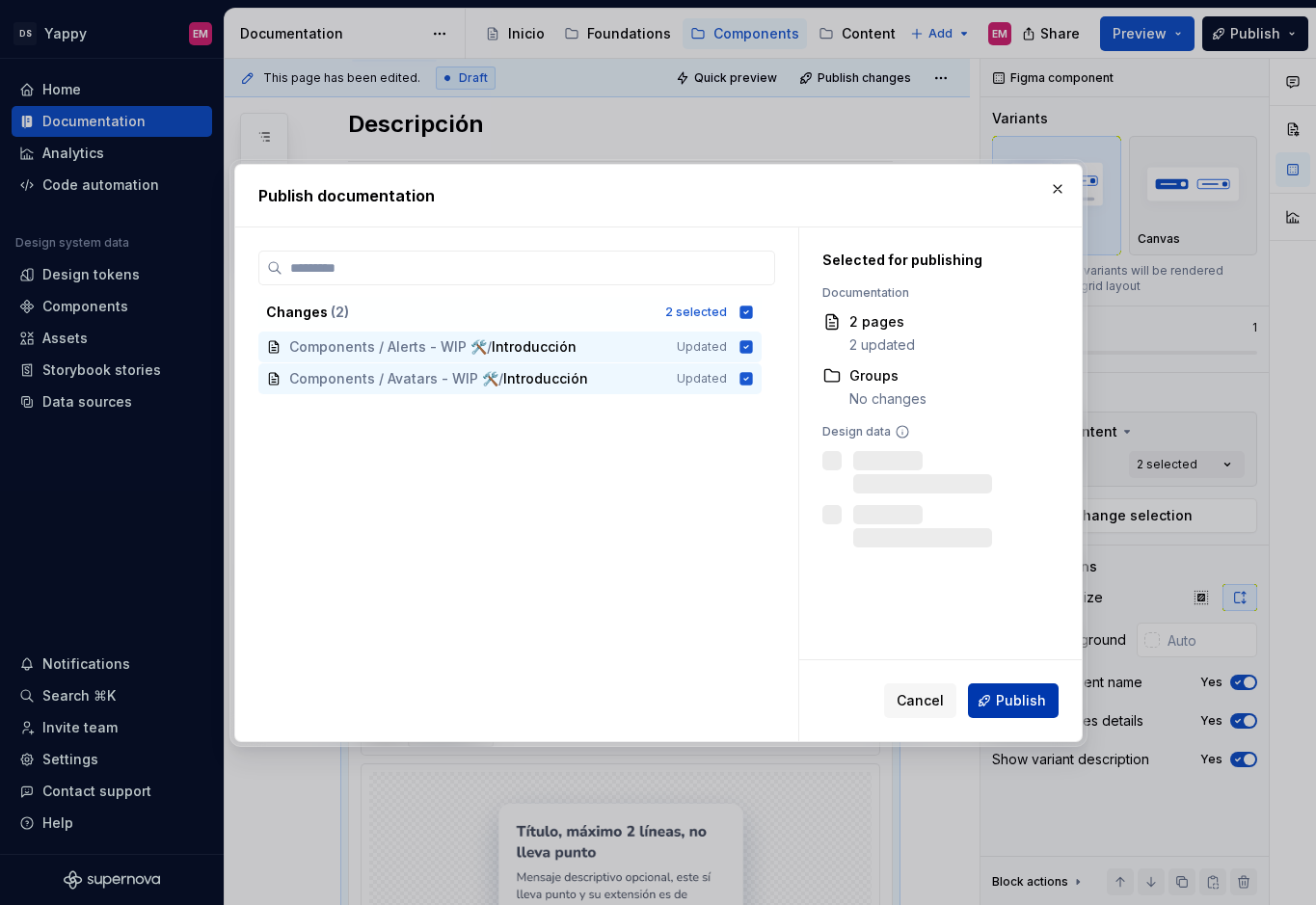
click at [1021, 689] on button "Publish" at bounding box center [1012, 700] width 91 height 35
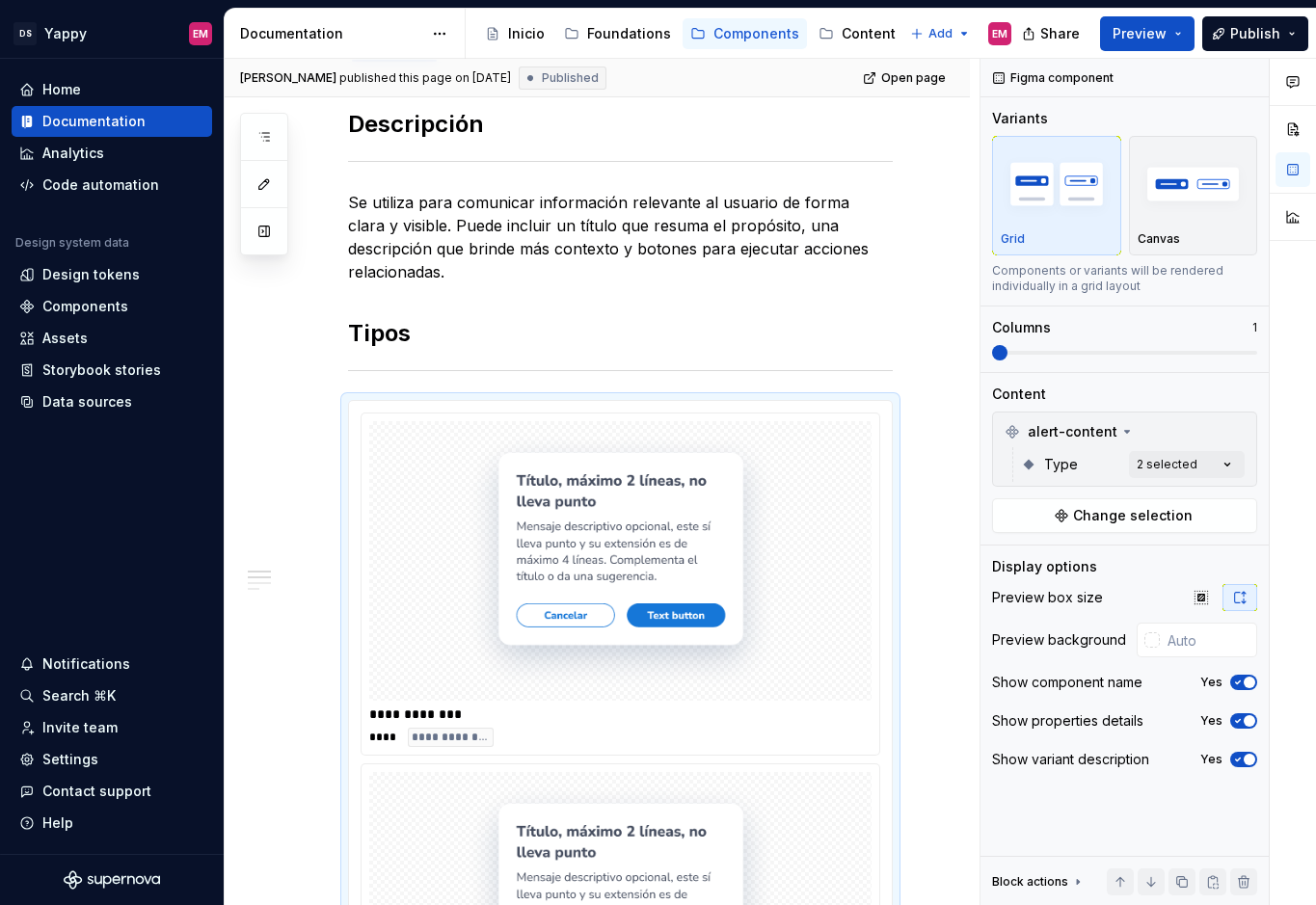
type textarea "*"
